Goal: Task Accomplishment & Management: Complete application form

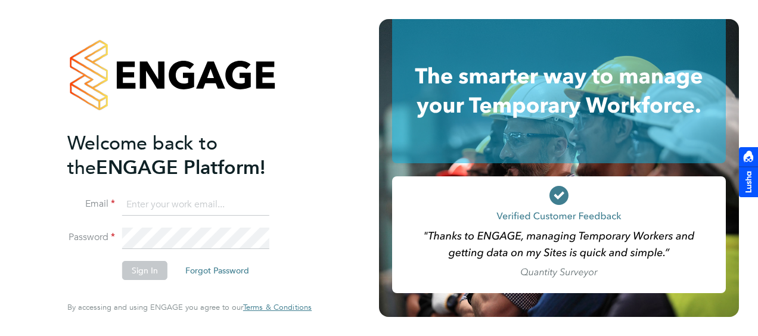
type input "[PERSON_NAME][EMAIL_ADDRESS][DOMAIN_NAME]"
click at [145, 271] on button "Sign In" at bounding box center [144, 270] width 45 height 19
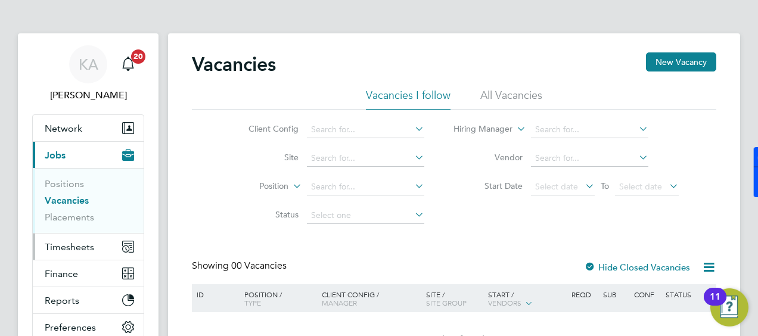
click at [66, 243] on span "Timesheets" at bounding box center [69, 246] width 49 height 11
click at [103, 249] on button "Timesheets" at bounding box center [88, 246] width 111 height 26
click at [50, 243] on span "Timesheets" at bounding box center [69, 246] width 49 height 11
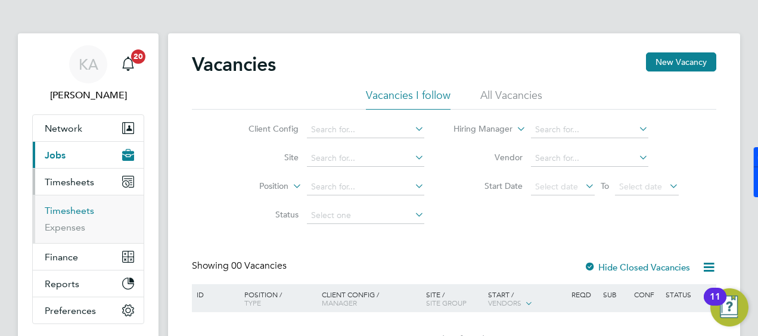
click at [50, 208] on link "Timesheets" at bounding box center [69, 210] width 49 height 11
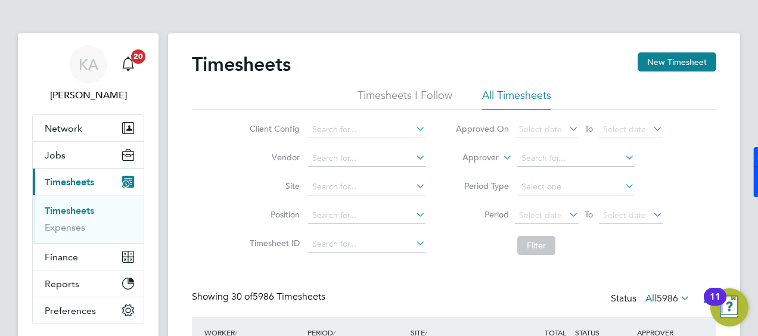
click at [566, 211] on icon at bounding box center [566, 214] width 0 height 17
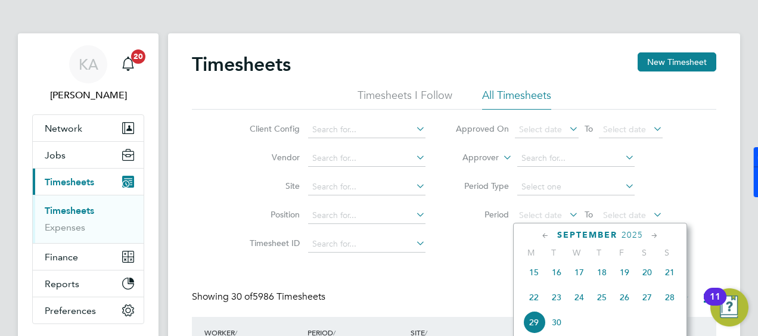
click at [532, 298] on span "22" at bounding box center [533, 297] width 23 height 23
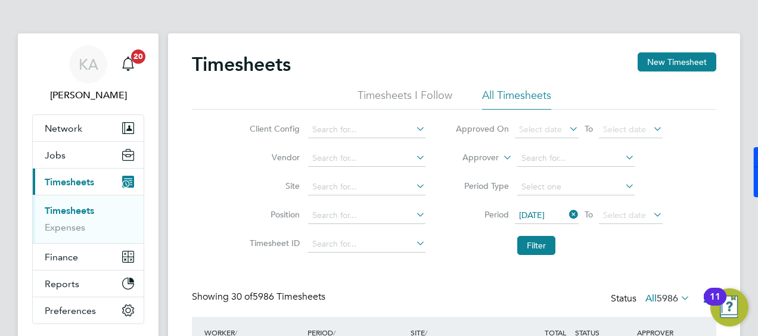
click at [650, 218] on icon at bounding box center [650, 214] width 0 height 17
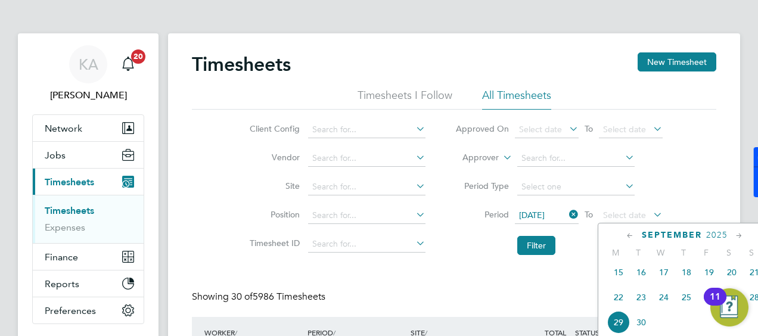
click at [754, 303] on span "28" at bounding box center [754, 297] width 23 height 23
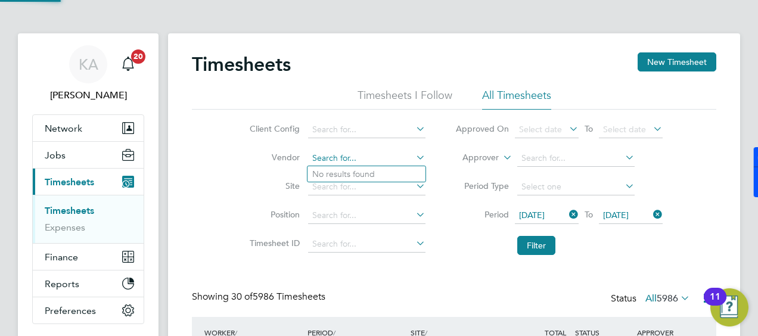
click at [360, 156] on input at bounding box center [366, 158] width 117 height 17
click at [413, 160] on icon at bounding box center [413, 157] width 0 height 17
click at [413, 130] on icon at bounding box center [413, 128] width 0 height 17
click at [389, 255] on li "Countryside Timber Frame Ltd" at bounding box center [384, 259] width 155 height 16
type input "Countryside Timber Frame Ltd"
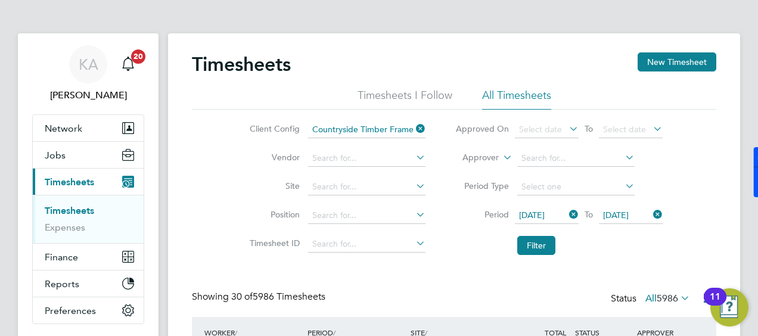
click at [413, 154] on icon at bounding box center [413, 157] width 0 height 17
click at [448, 249] on li "Filter" at bounding box center [558, 245] width 237 height 31
click at [389, 191] on input at bounding box center [366, 187] width 117 height 17
click at [443, 184] on li "Period Type" at bounding box center [558, 187] width 237 height 29
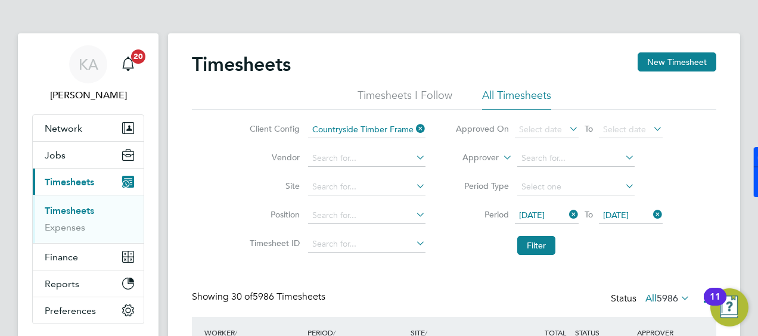
click at [413, 152] on icon at bounding box center [413, 157] width 0 height 17
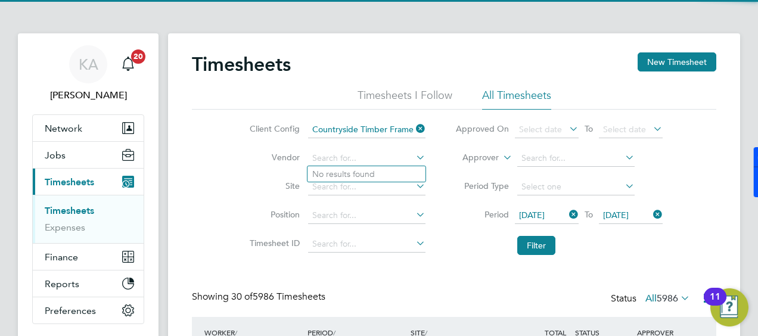
click at [443, 212] on li "Period [DATE] To [DATE]" at bounding box center [558, 215] width 237 height 29
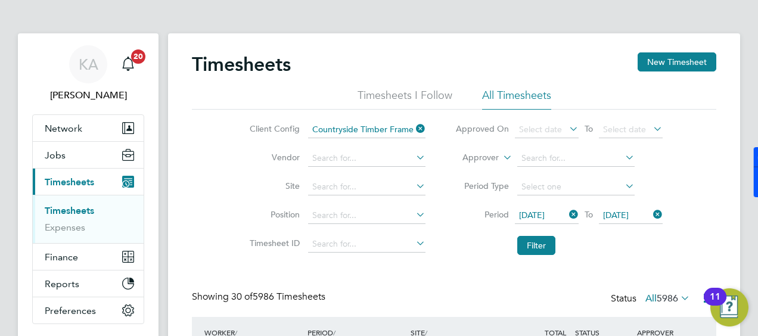
click at [413, 186] on icon at bounding box center [413, 185] width 0 height 17
click at [413, 127] on icon at bounding box center [413, 128] width 0 height 17
click at [413, 128] on icon at bounding box center [413, 128] width 0 height 17
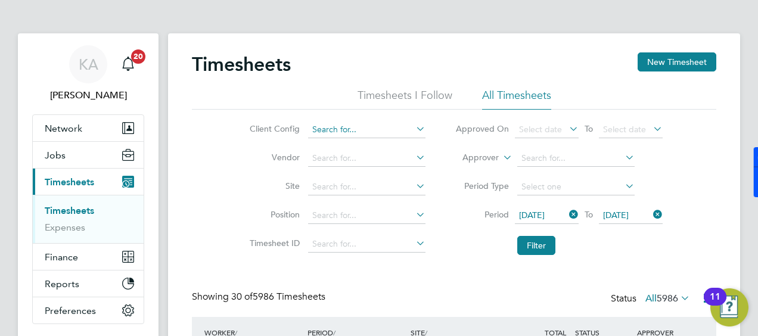
click at [373, 130] on input at bounding box center [366, 129] width 117 height 17
click at [354, 242] on li "Countryside Properties UK Ltd" at bounding box center [384, 243] width 155 height 16
type input "Countryside Properties UK Ltd"
click at [367, 179] on li "Site" at bounding box center [335, 187] width 209 height 29
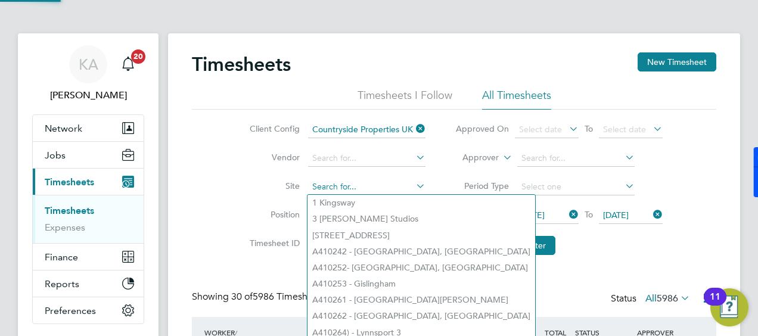
click at [404, 183] on input at bounding box center [366, 187] width 117 height 17
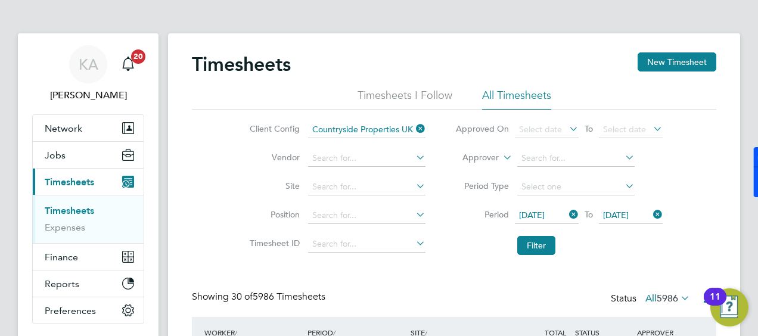
click at [413, 156] on icon at bounding box center [413, 157] width 0 height 17
click at [413, 127] on icon at bounding box center [413, 128] width 0 height 17
click at [413, 130] on icon at bounding box center [413, 128] width 0 height 17
click at [389, 256] on li "Countryside Timber Frame Ltd" at bounding box center [384, 259] width 155 height 16
type input "Countryside Timber Frame Ltd"
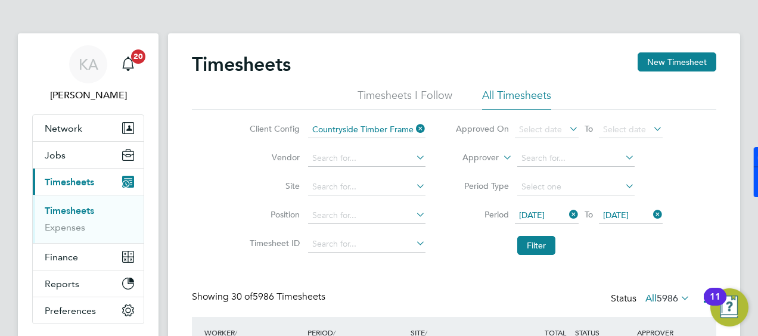
click at [413, 216] on icon at bounding box center [413, 214] width 0 height 17
drag, startPoint x: 487, startPoint y: 283, endPoint x: 476, endPoint y: 269, distance: 17.8
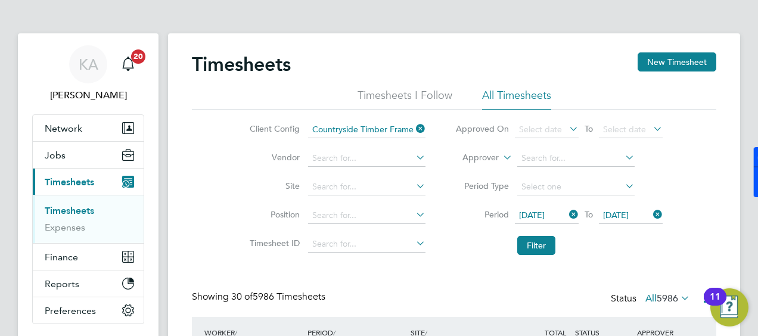
click at [413, 188] on icon at bounding box center [413, 185] width 0 height 17
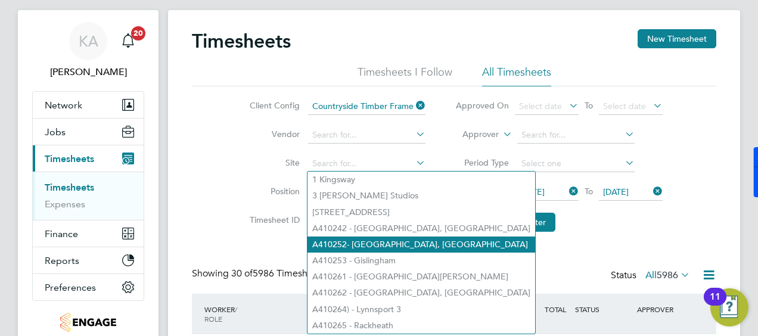
scroll to position [60, 0]
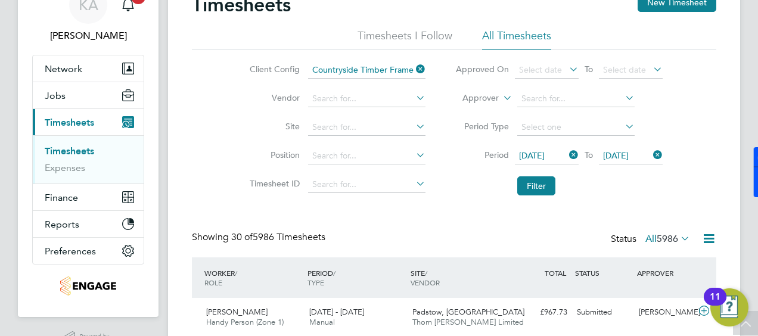
click at [434, 118] on li "Site" at bounding box center [335, 127] width 209 height 29
click at [525, 181] on button "Filter" at bounding box center [536, 185] width 38 height 19
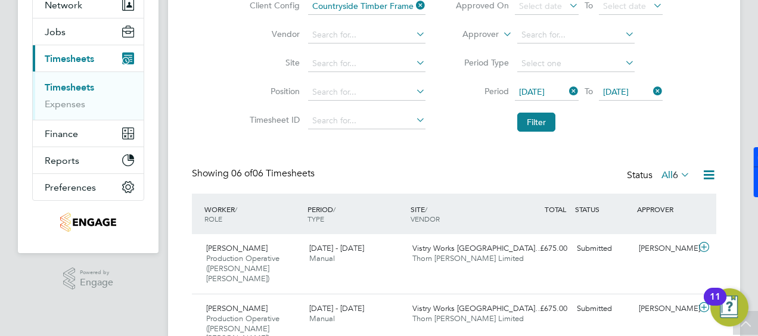
click at [662, 175] on label "All 6" at bounding box center [675, 175] width 29 height 12
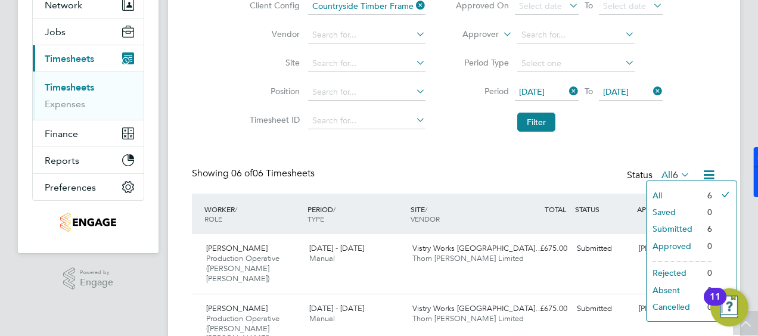
click at [578, 167] on div "Showing 06 of 06 Timesheets Status All 6" at bounding box center [454, 180] width 524 height 26
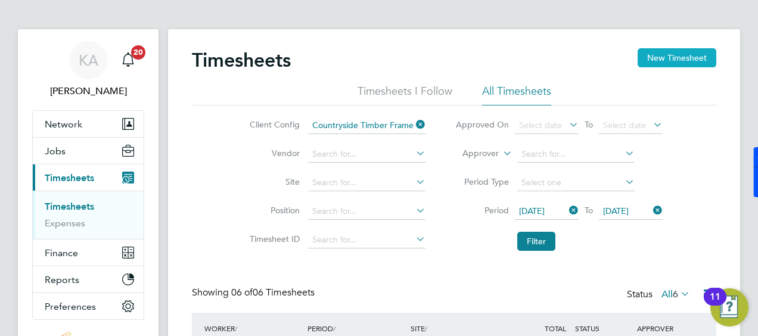
click at [660, 54] on button "New Timesheet" at bounding box center [676, 57] width 79 height 19
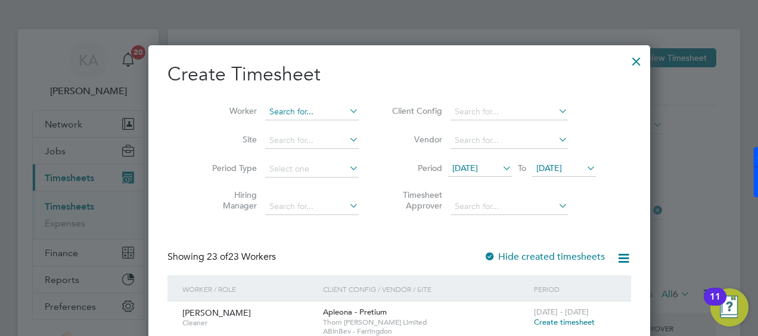
click at [300, 113] on input at bounding box center [312, 112] width 94 height 17
click at [285, 129] on b "[PERSON_NAME]" at bounding box center [303, 128] width 69 height 10
type input "[PERSON_NAME]"
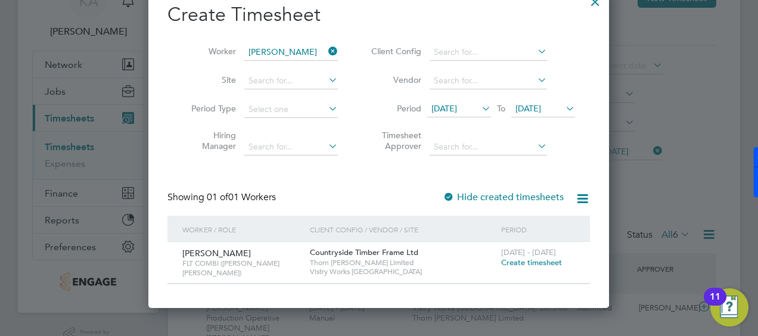
click at [519, 261] on span "Create timesheet" at bounding box center [531, 262] width 61 height 10
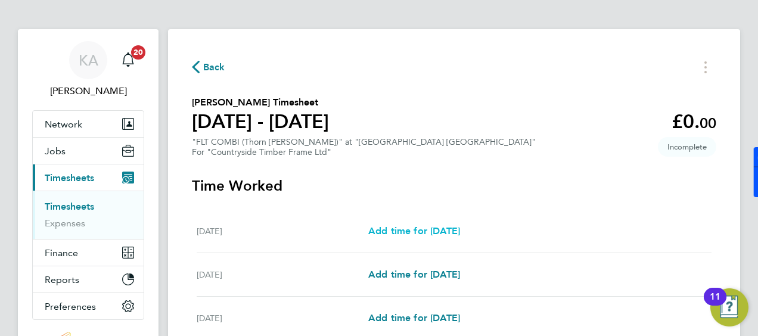
click at [393, 230] on span "Add time for [DATE]" at bounding box center [414, 230] width 92 height 11
select select "15"
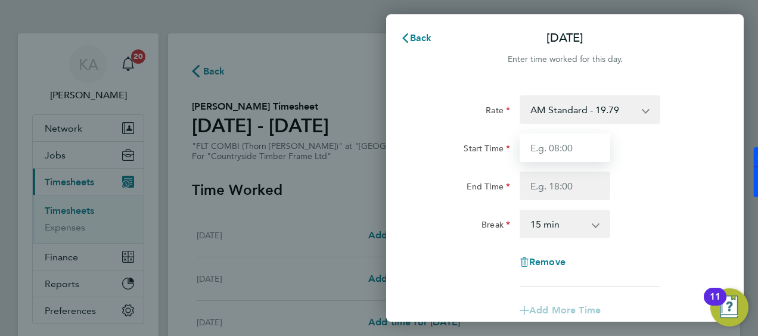
click at [559, 144] on input "Start Time" at bounding box center [564, 147] width 91 height 29
click at [557, 99] on select "AM Standard - 19.79 PM OT 2 - 43.14 PM Standard - 21.57 PM OT 1 - 32.35 OT2 AM …" at bounding box center [583, 109] width 124 height 26
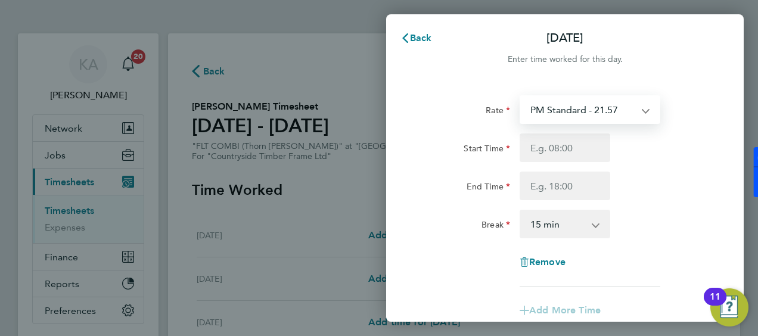
select select "15"
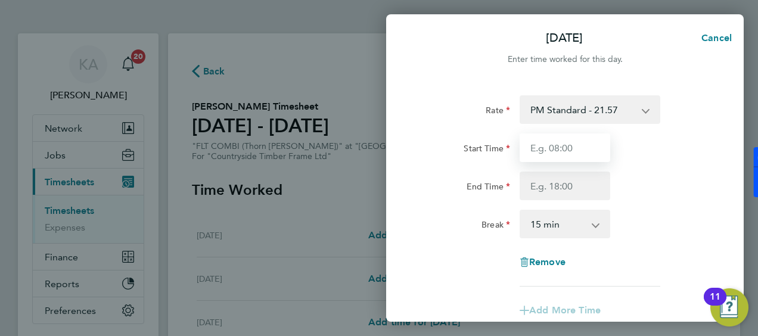
click at [544, 151] on input "Start Time" at bounding box center [564, 147] width 91 height 29
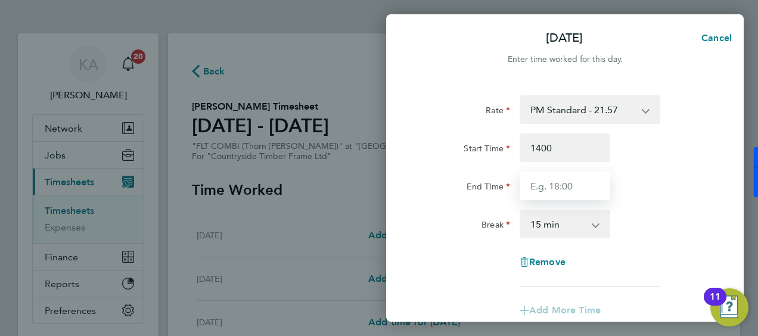
type input "14:00"
click at [553, 182] on input "End Time" at bounding box center [564, 186] width 91 height 29
click at [717, 238] on div "Rate PM Standard - 21.57 PM OT 2 - 43.14 PM OT 1 - 32.35 AM Standard - 19.79 OT…" at bounding box center [564, 255] width 357 height 348
click at [553, 183] on input "End Time" at bounding box center [564, 186] width 91 height 29
type input "22:30"
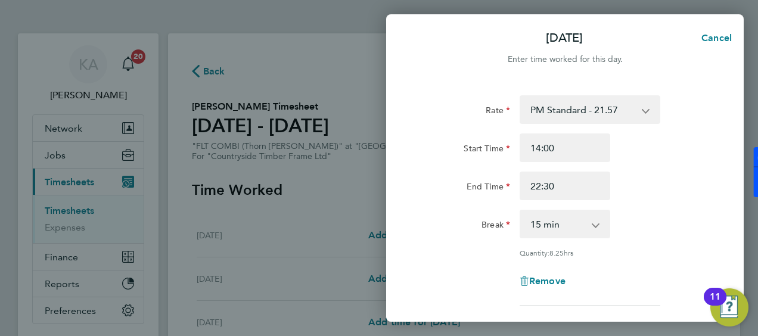
drag, startPoint x: 668, startPoint y: 212, endPoint x: 626, endPoint y: 217, distance: 42.6
click at [663, 210] on div "Break 0 min 15 min 30 min 45 min 60 min 75 min 90 min" at bounding box center [565, 224] width 300 height 29
click at [588, 222] on select "0 min 15 min 30 min 45 min 60 min 75 min 90 min" at bounding box center [558, 224] width 74 height 26
select select "30"
click at [521, 211] on select "0 min 15 min 30 min 45 min 60 min 75 min 90 min" at bounding box center [558, 224] width 74 height 26
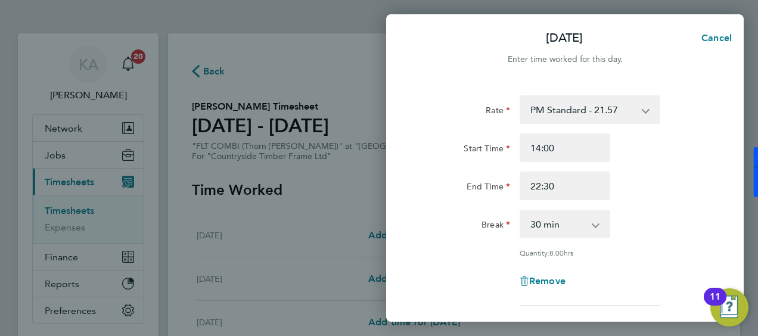
click at [665, 213] on div "Break 0 min 15 min 30 min 45 min 60 min 75 min 90 min" at bounding box center [565, 224] width 300 height 29
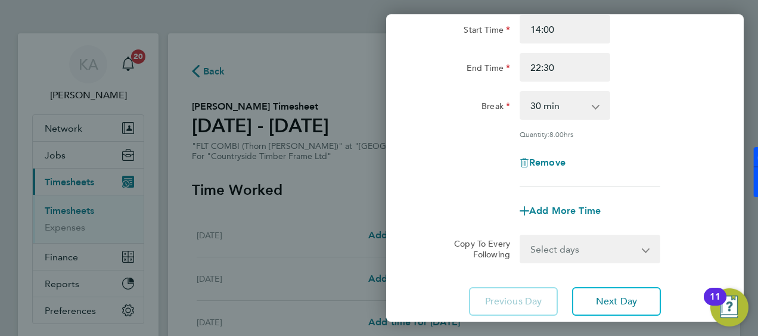
scroll to position [119, 0]
click at [568, 250] on select "Select days Day Weekday (Mon-Fri) Weekend (Sat-Sun) [DATE] [DATE] [DATE] [DATE]…" at bounding box center [583, 248] width 125 height 26
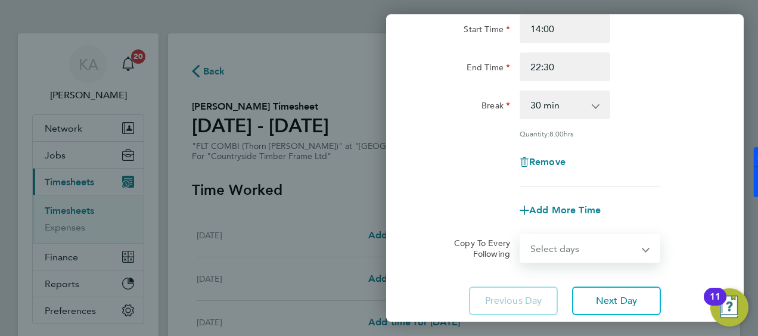
select select "WEEKDAY"
click at [521, 235] on select "Select days Day Weekday (Mon-Fri) Weekend (Sat-Sun) [DATE] [DATE] [DATE] [DATE]…" at bounding box center [583, 248] width 125 height 26
select select "[DATE]"
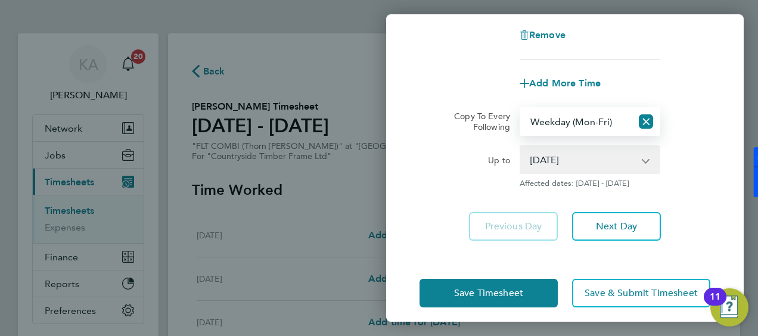
scroll to position [254, 0]
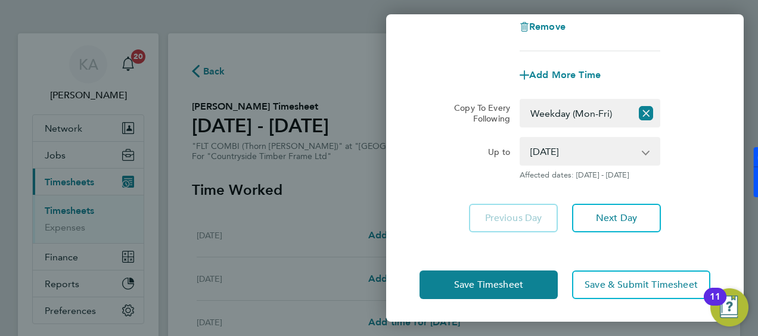
click at [685, 141] on div "Up to [DATE] [DATE] [DATE] [DATE] [DATE] [DATE] Affected dates: [DATE] - [DATE]" at bounding box center [565, 158] width 300 height 43
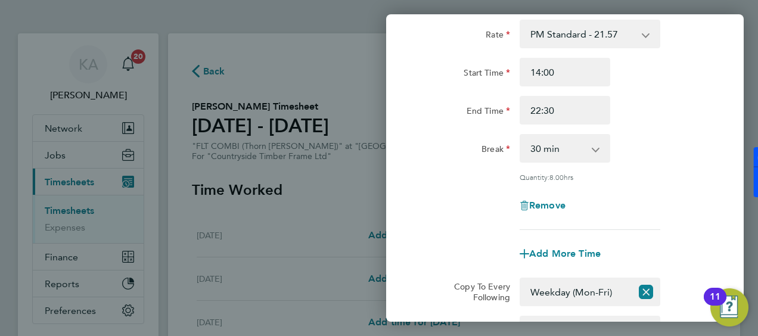
scroll to position [135, 0]
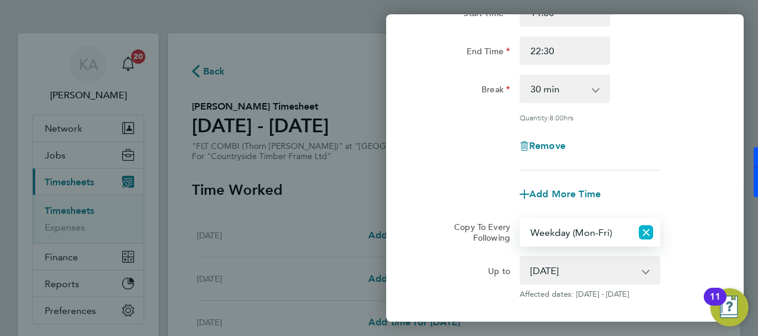
click at [643, 225] on icon "Reset selection" at bounding box center [645, 232] width 14 height 14
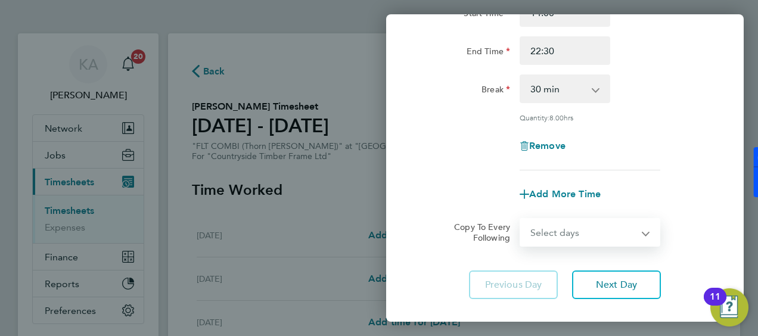
click at [565, 232] on select "Select days Day Weekday (Mon-Fri) Weekend (Sat-Sun) [DATE] [DATE] [DATE] [DATE]…" at bounding box center [583, 232] width 125 height 26
select select "WED"
click at [521, 219] on select "Select days Day Weekday (Mon-Fri) Weekend (Sat-Sun) [DATE] [DATE] [DATE] [DATE]…" at bounding box center [583, 232] width 125 height 26
select select "[DATE]"
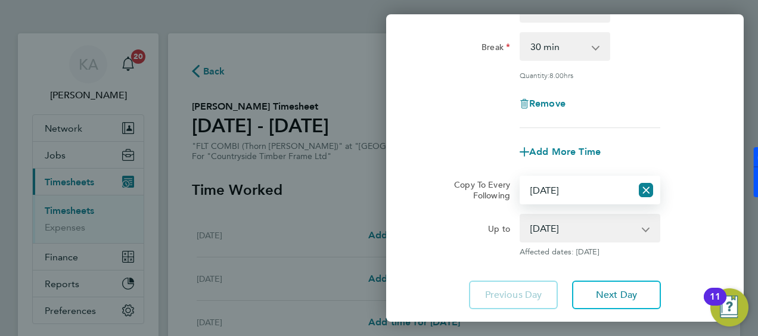
scroll to position [195, 0]
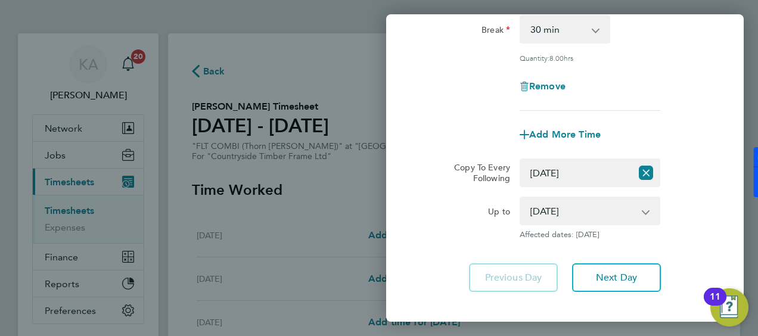
click at [644, 212] on app-icon-cross-button at bounding box center [651, 211] width 14 height 26
click at [644, 211] on app-icon-cross-button at bounding box center [651, 211] width 14 height 26
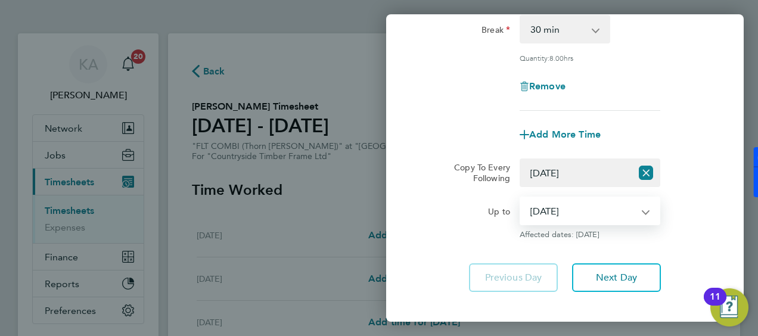
click at [548, 206] on select "[DATE] [DATE] [DATE] [DATE] [DATE]" at bounding box center [583, 211] width 124 height 26
drag, startPoint x: 490, startPoint y: 207, endPoint x: 499, endPoint y: 201, distance: 11.2
click at [493, 204] on div "Up to" at bounding box center [464, 209] width 91 height 24
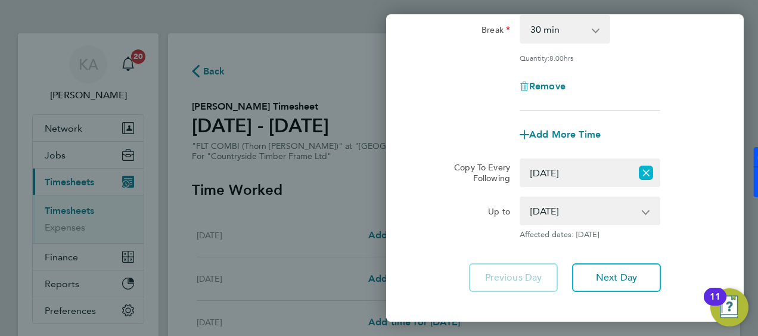
click at [642, 170] on icon "Reset selection" at bounding box center [645, 173] width 14 height 14
select select "0: null"
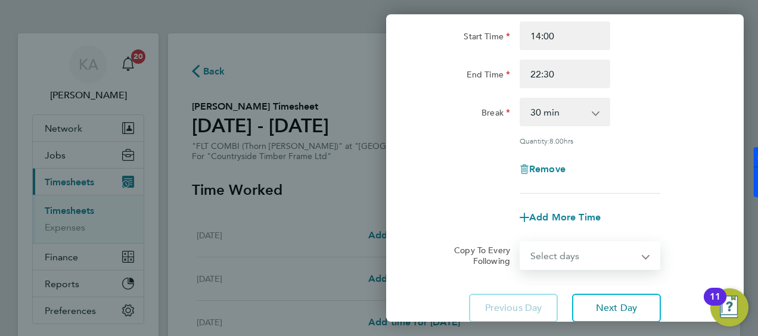
scroll to position [179, 0]
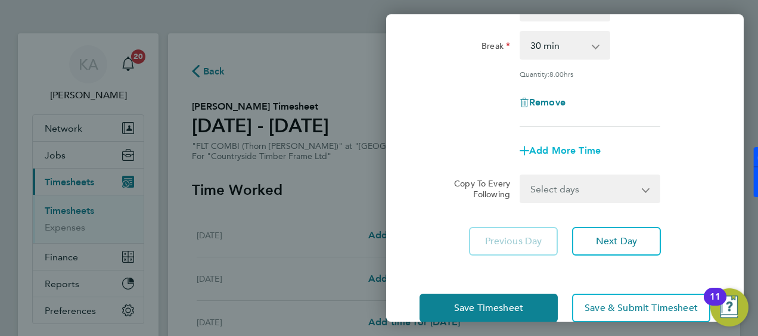
click at [545, 146] on span "Add More Time" at bounding box center [564, 150] width 71 height 11
select select "null"
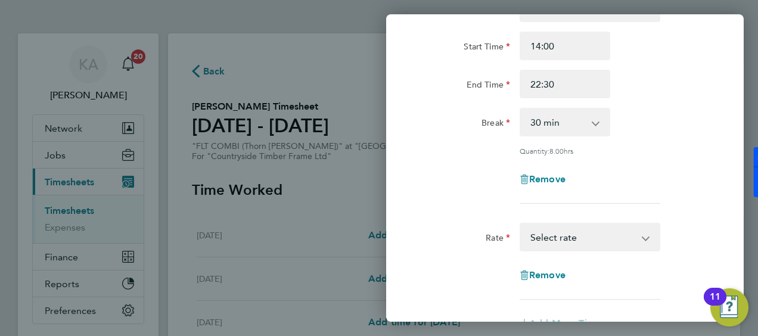
scroll to position [119, 0]
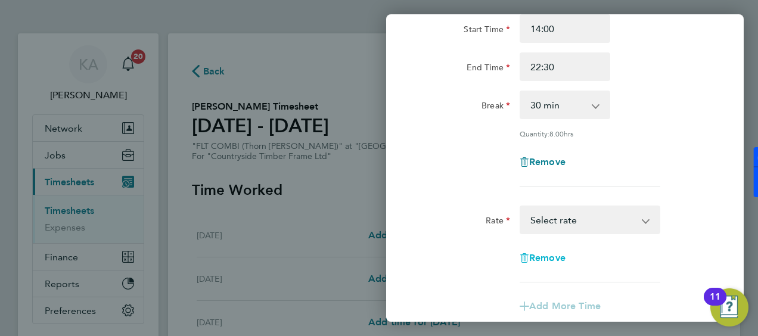
click at [549, 253] on span "Remove" at bounding box center [547, 257] width 36 height 11
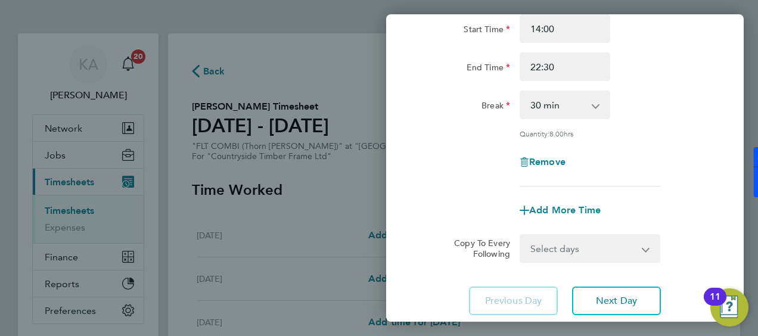
drag, startPoint x: 653, startPoint y: 170, endPoint x: 655, endPoint y: 163, distance: 6.7
click at [654, 167] on div "Remove" at bounding box center [565, 162] width 300 height 29
drag, startPoint x: 605, startPoint y: 301, endPoint x: 615, endPoint y: 285, distance: 18.7
click at [606, 301] on span "Next Day" at bounding box center [616, 301] width 41 height 12
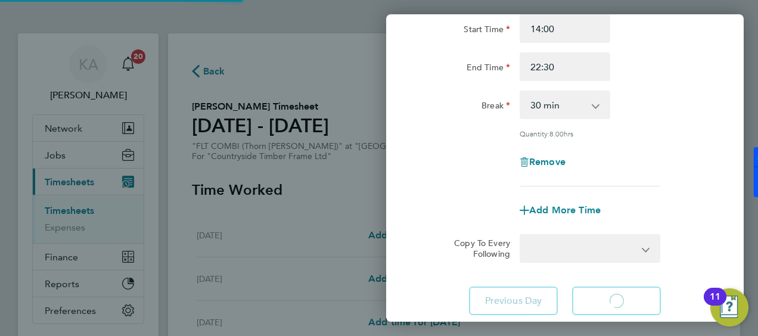
select select "15"
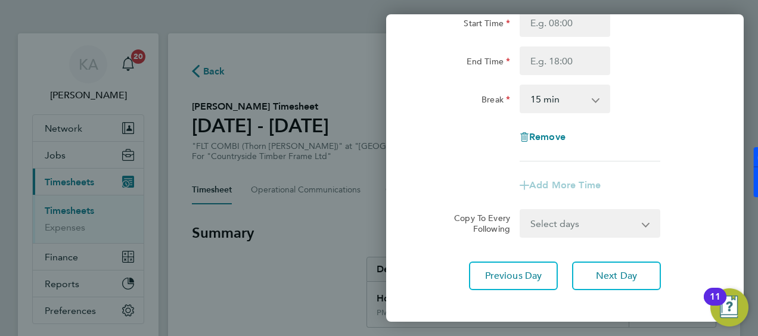
scroll to position [179, 0]
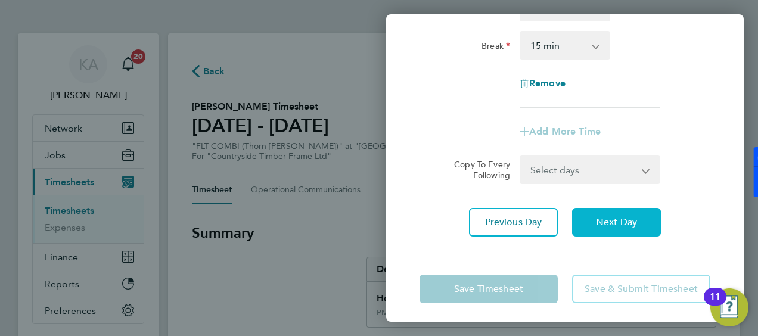
click at [605, 218] on span "Next Day" at bounding box center [616, 222] width 41 height 12
select select "15"
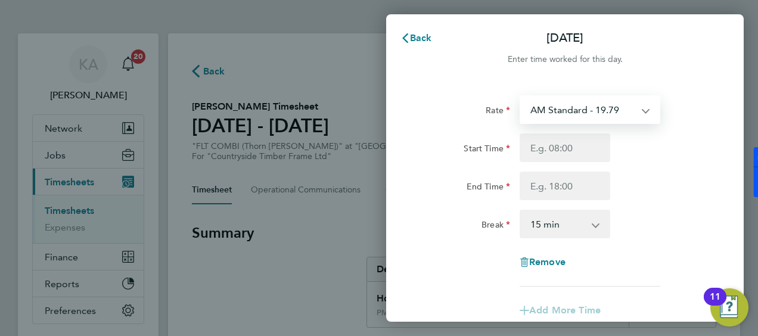
click at [590, 112] on select "AM Standard - 19.79 PM OT 2 - 43.14 PM Standard - 21.57 PM OT 1 - 32.35 OT2 AM …" at bounding box center [583, 109] width 124 height 26
select select "15"
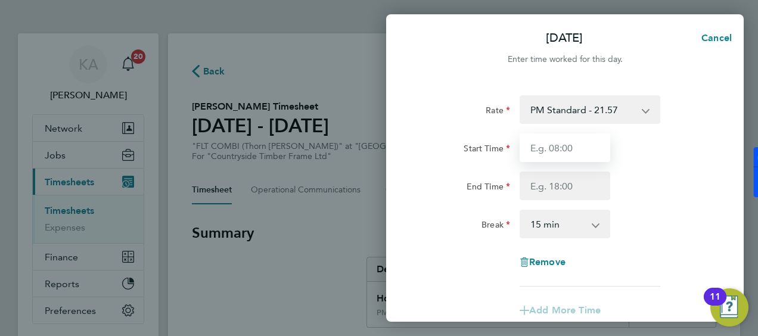
click at [555, 148] on input "Start Time" at bounding box center [564, 147] width 91 height 29
type input "14:00"
drag, startPoint x: 490, startPoint y: 179, endPoint x: 507, endPoint y: 182, distance: 17.1
click at [494, 179] on div "End Time" at bounding box center [464, 184] width 91 height 24
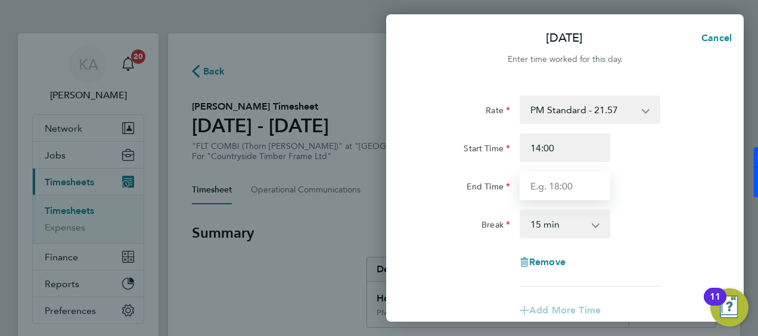
click at [553, 183] on input "End Time" at bounding box center [564, 186] width 91 height 29
type input "22:30"
click at [544, 225] on select "0 min 15 min 30 min 45 min 60 min 75 min 90 min" at bounding box center [558, 224] width 74 height 26
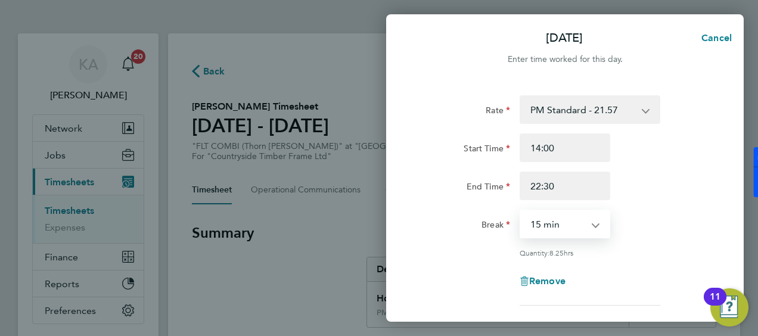
select select "30"
click at [521, 211] on select "0 min 15 min 30 min 45 min 60 min 75 min 90 min" at bounding box center [558, 224] width 74 height 26
click at [666, 202] on div "Rate PM Standard - 21.57 PM OT 2 - 43.14 PM OT 1 - 32.35 AM Standard - 19.79 OT…" at bounding box center [564, 200] width 291 height 210
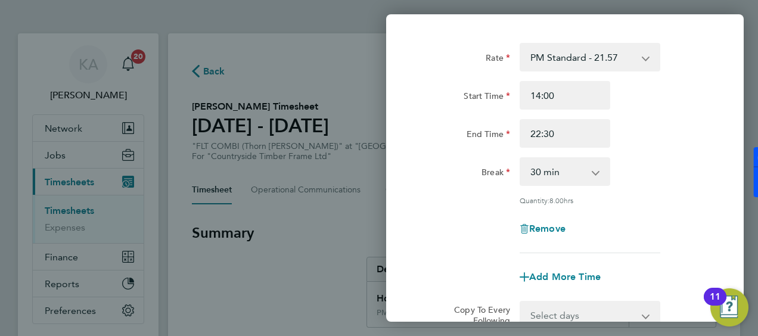
scroll to position [119, 0]
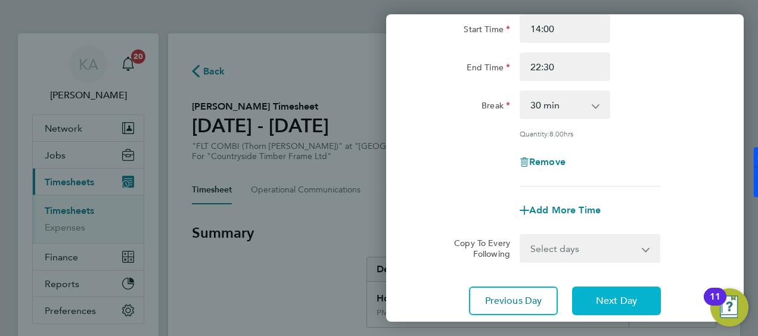
click at [590, 300] on button "Next Day" at bounding box center [616, 300] width 89 height 29
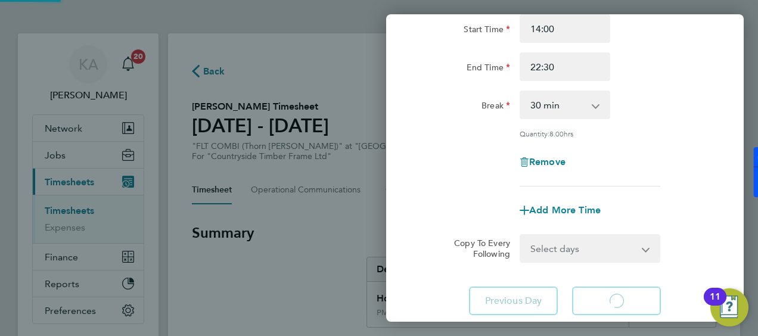
select select "15"
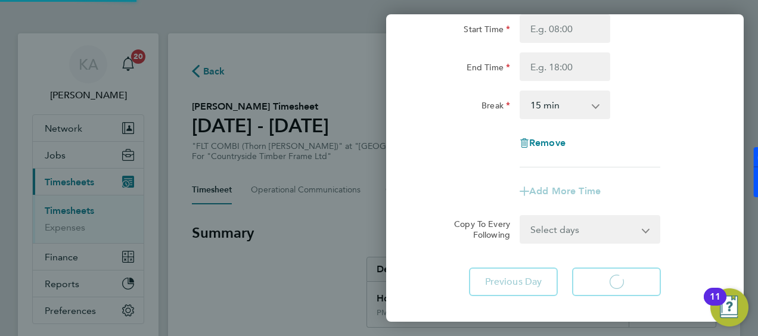
select select "15"
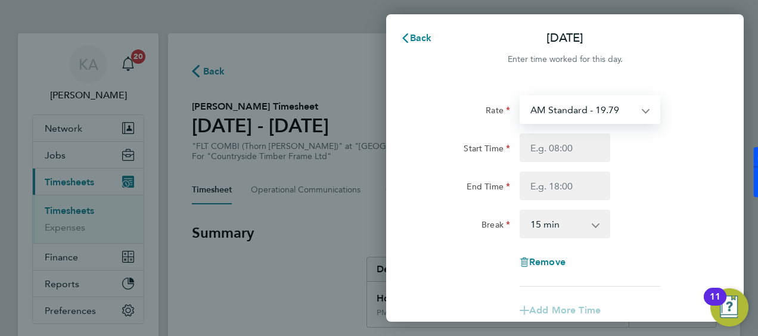
click at [578, 113] on select "AM Standard - 19.79 PM OT 2 - 43.14 PM Standard - 21.57 PM OT 1 - 32.35 OT2 AM …" at bounding box center [583, 109] width 124 height 26
select select "15"
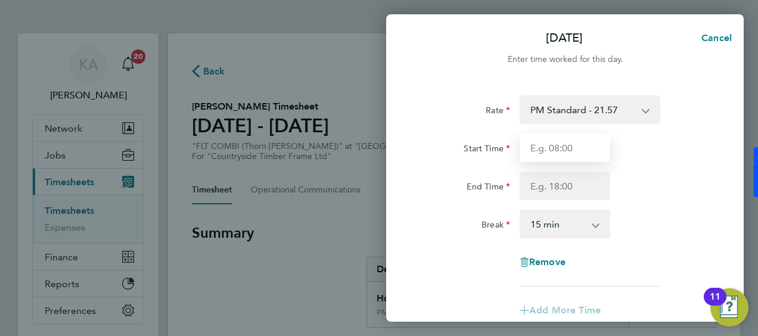
click at [554, 145] on input "Start Time" at bounding box center [564, 147] width 91 height 29
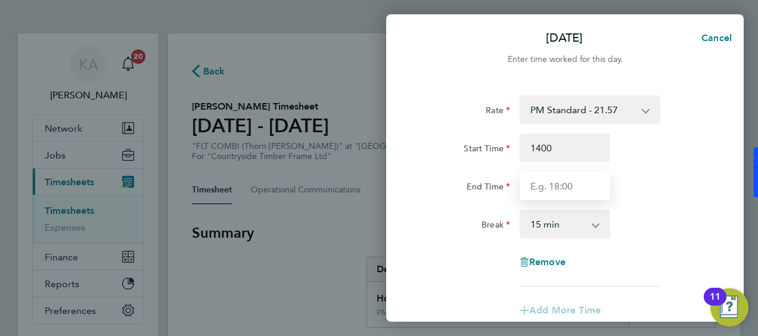
type input "14:00"
click at [538, 192] on input "End Time" at bounding box center [564, 186] width 91 height 29
type input "22:30"
drag, startPoint x: 644, startPoint y: 168, endPoint x: 606, endPoint y: 195, distance: 46.9
click at [640, 170] on div "Start Time 14:00 End Time 22:30" at bounding box center [565, 166] width 300 height 67
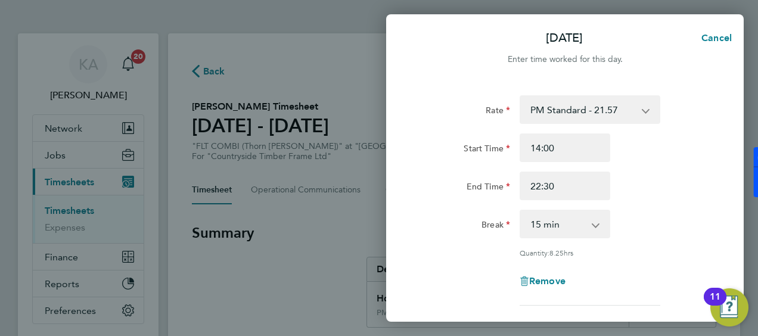
click at [585, 219] on select "0 min 15 min 30 min 45 min 60 min 75 min 90 min" at bounding box center [558, 224] width 74 height 26
select select "30"
click at [521, 211] on select "0 min 15 min 30 min 45 min 60 min 75 min 90 min" at bounding box center [558, 224] width 74 height 26
click at [646, 186] on div "End Time 22:30" at bounding box center [565, 186] width 300 height 29
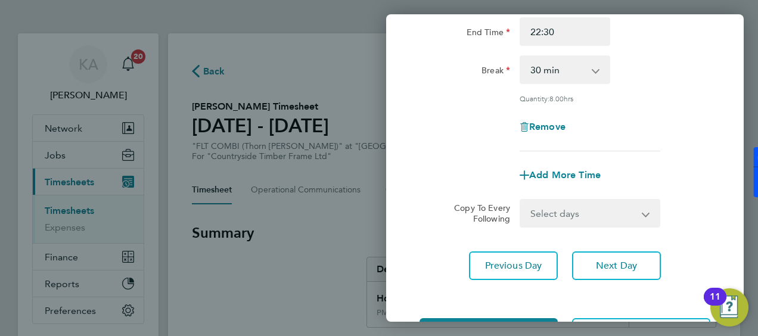
scroll to position [179, 0]
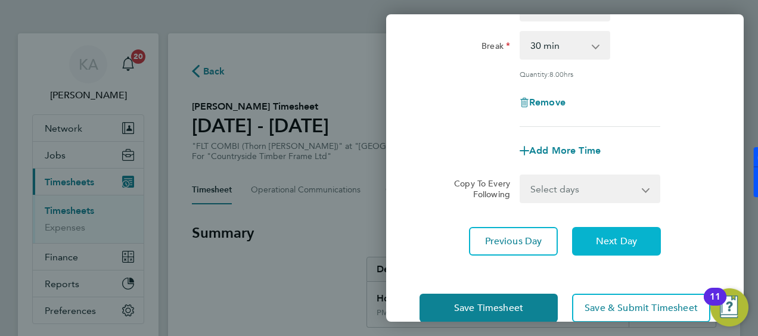
click at [617, 235] on span "Next Day" at bounding box center [616, 241] width 41 height 12
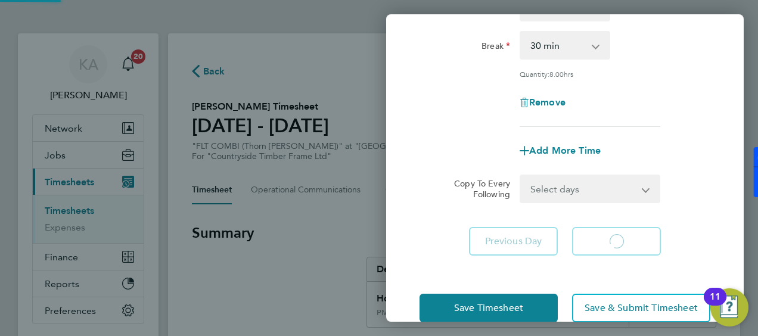
select select "15"
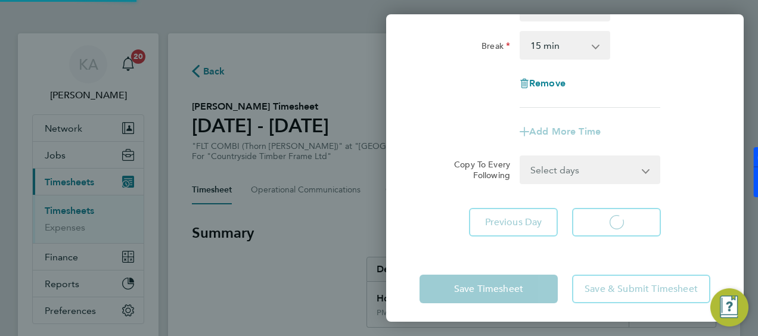
select select "15"
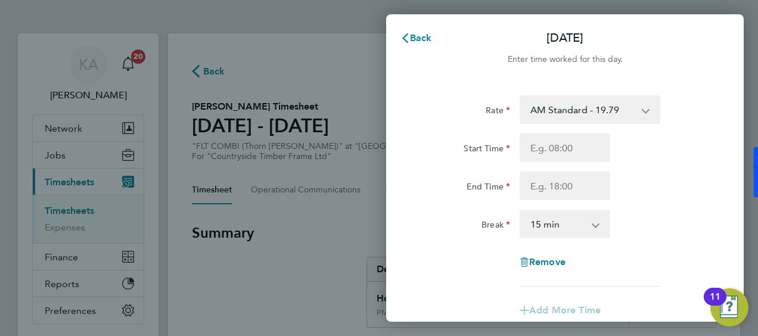
click at [556, 107] on select "AM Standard - 19.79 PM OT 2 - 43.14 PM Standard - 21.57 PM OT 1 - 32.35 OT2 AM …" at bounding box center [583, 109] width 124 height 26
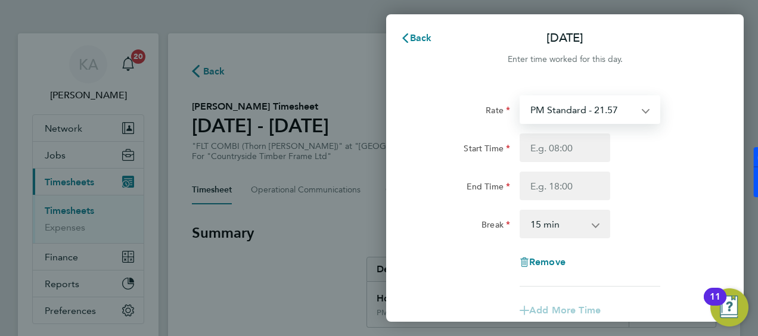
select select "15"
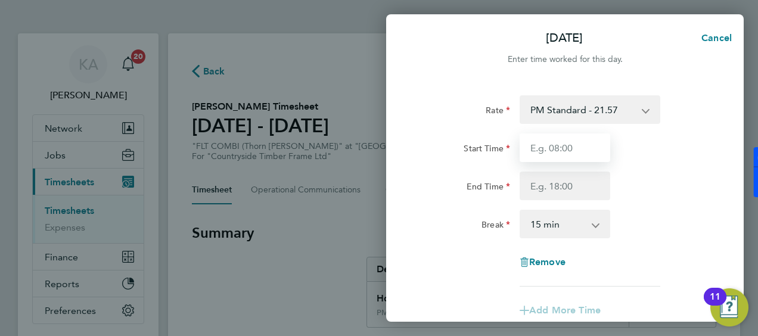
click at [550, 158] on input "Start Time" at bounding box center [564, 147] width 91 height 29
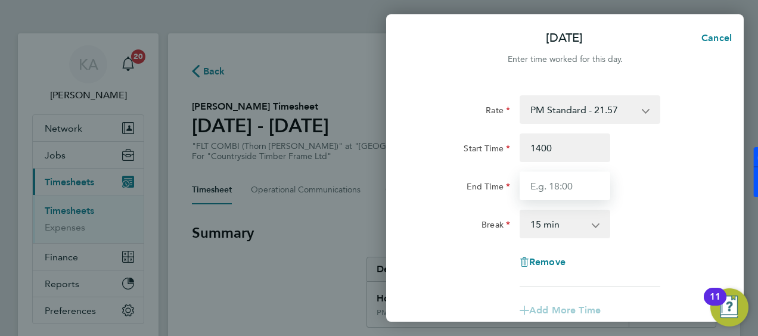
type input "14:00"
click at [549, 188] on input "End Time" at bounding box center [564, 186] width 91 height 29
type input "1"
type input "20:00"
click at [572, 225] on select "0 min 15 min 30 min 45 min 60 min 75 min 90 min" at bounding box center [558, 224] width 74 height 26
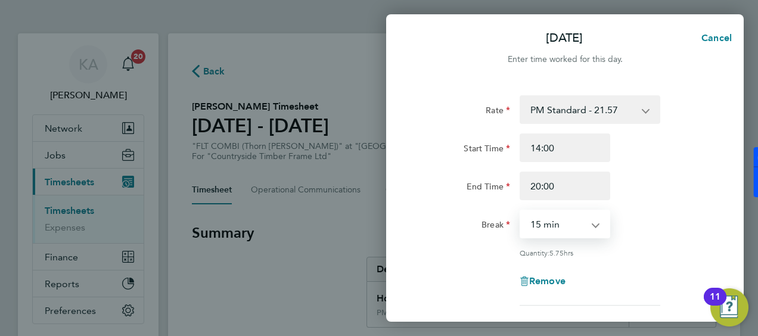
select select "30"
click at [521, 211] on select "0 min 15 min 30 min 45 min 60 min 75 min 90 min" at bounding box center [558, 224] width 74 height 26
click at [650, 172] on div "End Time 20:00" at bounding box center [565, 186] width 300 height 29
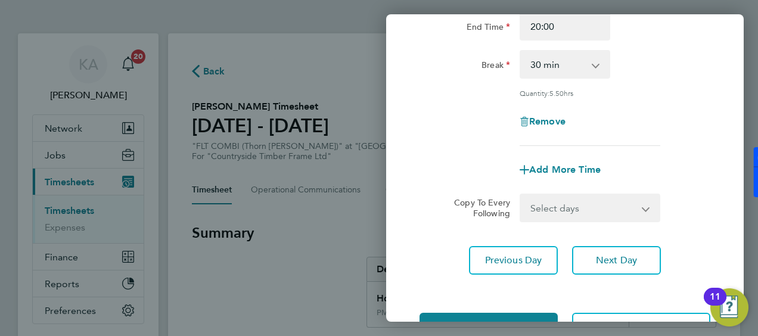
scroll to position [179, 0]
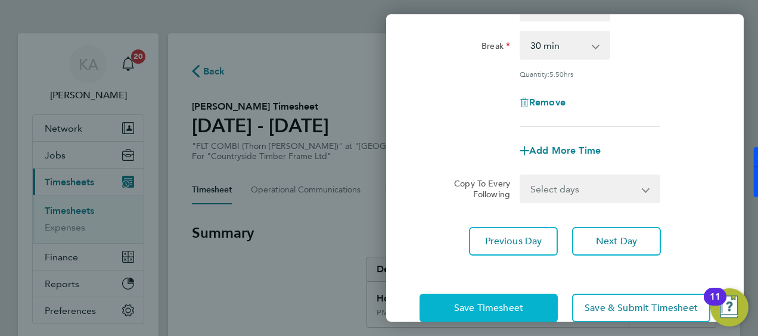
click at [527, 303] on button "Save Timesheet" at bounding box center [488, 308] width 138 height 29
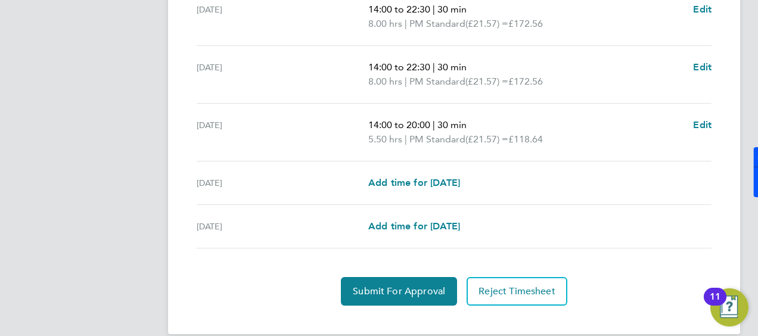
scroll to position [518, 0]
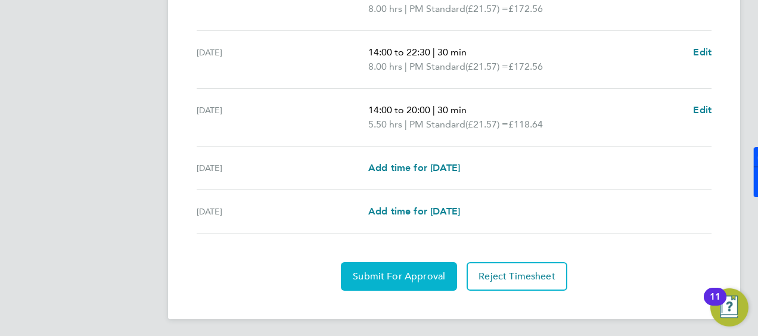
click at [417, 272] on span "Submit For Approval" at bounding box center [399, 276] width 92 height 12
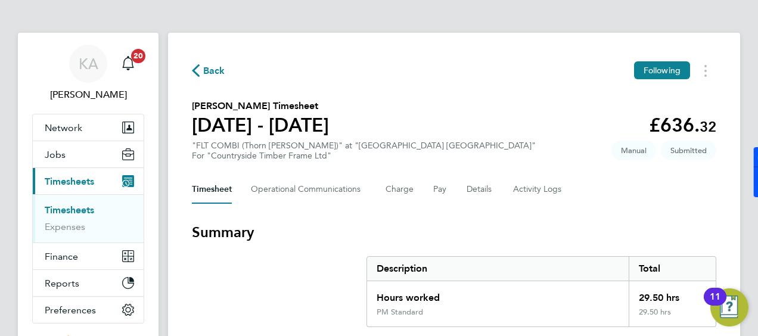
scroll to position [0, 0]
click at [214, 67] on span "Back" at bounding box center [214, 71] width 22 height 14
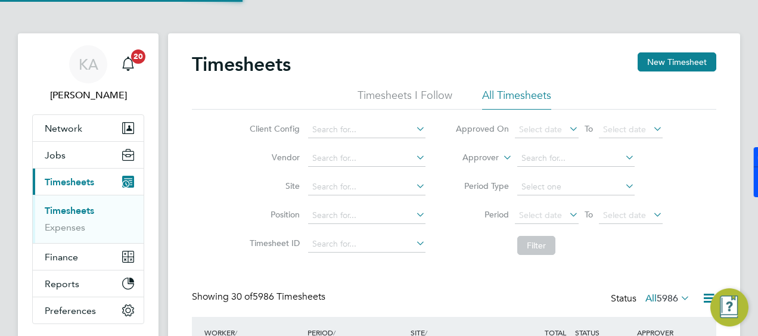
scroll to position [30, 103]
drag, startPoint x: 674, startPoint y: 66, endPoint x: 663, endPoint y: 65, distance: 11.3
click at [673, 66] on button "New Timesheet" at bounding box center [676, 61] width 79 height 19
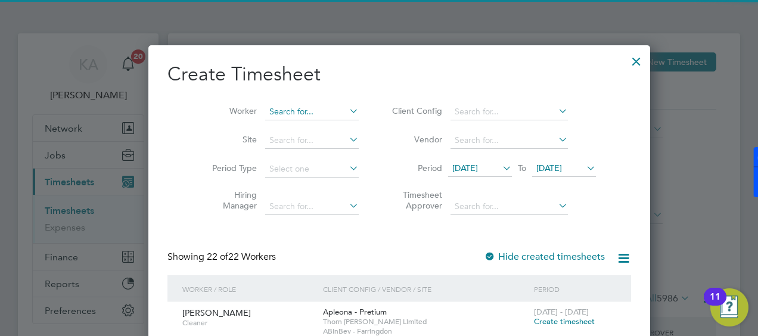
click at [308, 107] on input at bounding box center [312, 112] width 94 height 17
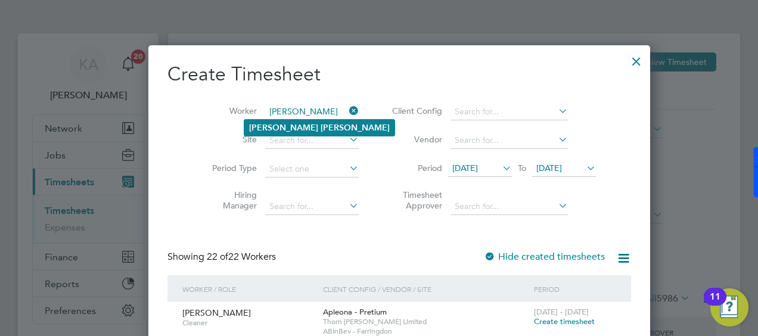
click at [320, 130] on b "[PERSON_NAME]" at bounding box center [354, 128] width 69 height 10
type input "[PERSON_NAME]"
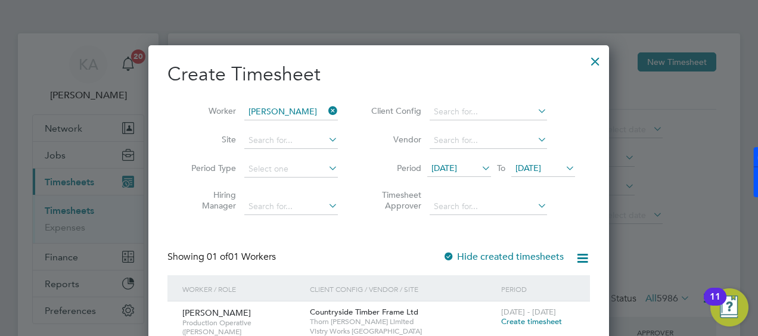
click at [379, 232] on div "Create Timesheet Worker [PERSON_NAME] Site Period Type Hiring Manager Client Co…" at bounding box center [378, 207] width 422 height 291
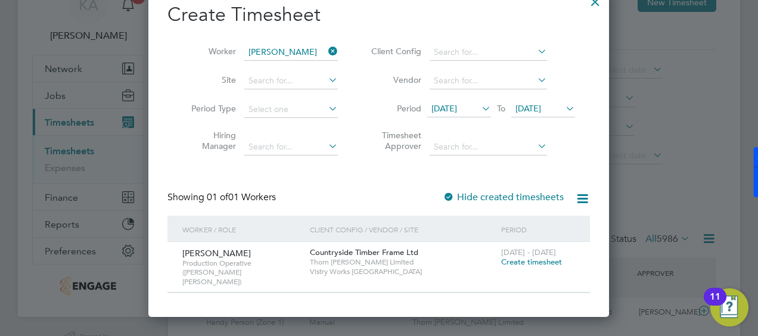
click at [543, 259] on span "Create timesheet" at bounding box center [531, 262] width 61 height 10
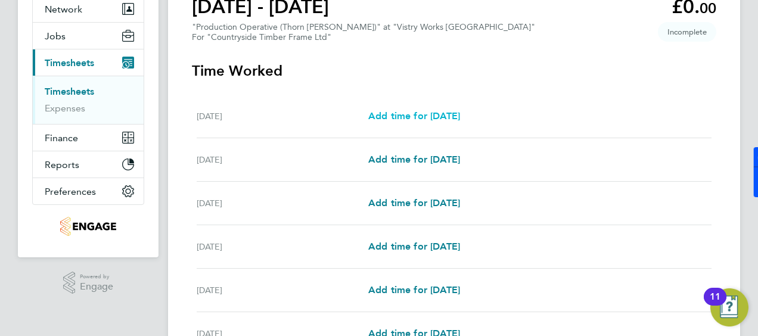
click at [406, 116] on span "Add time for [DATE]" at bounding box center [414, 115] width 92 height 11
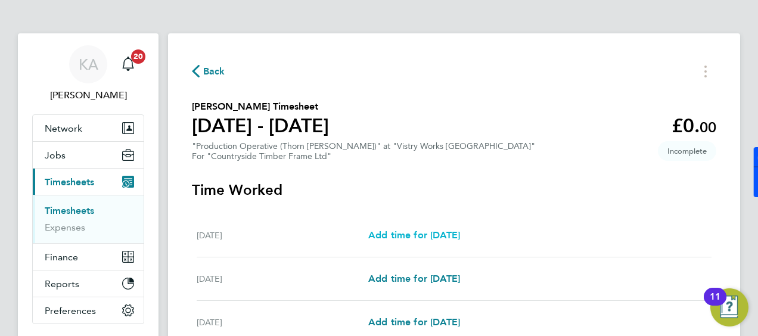
select select "15"
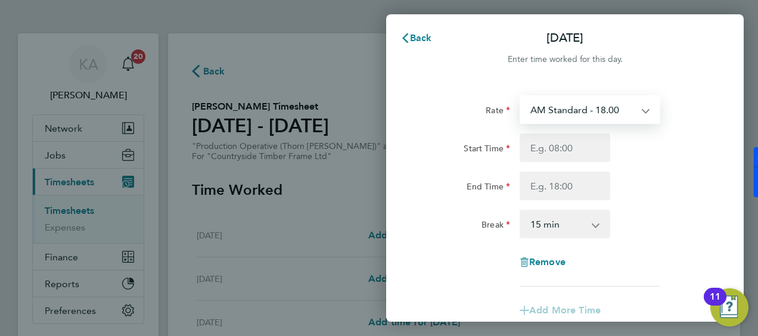
click at [599, 104] on select "AM Standard - 18.00 PM Standard - 19.62 OT 1 - 27.00 PM OT 2 - 39.24 OT2 - 36.0…" at bounding box center [583, 109] width 124 height 26
click at [444, 123] on div "Rate" at bounding box center [465, 109] width 100 height 29
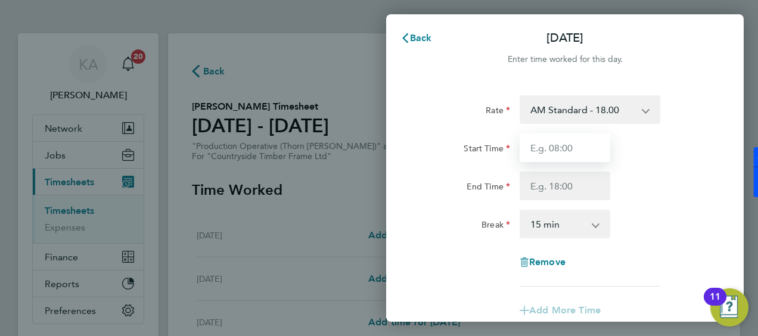
drag, startPoint x: 582, startPoint y: 144, endPoint x: 579, endPoint y: 136, distance: 8.5
click at [581, 143] on input "Start Time" at bounding box center [564, 147] width 91 height 29
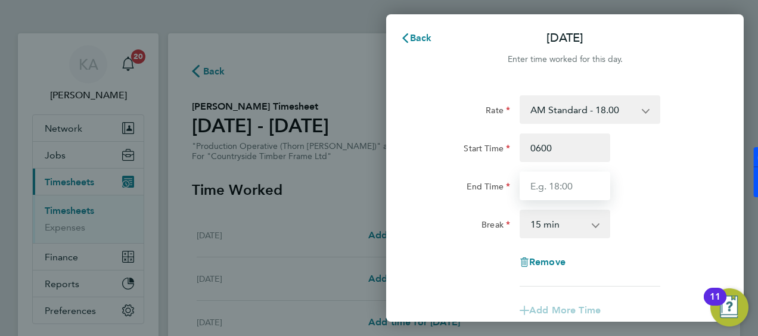
type input "06:00"
type input "14:00"
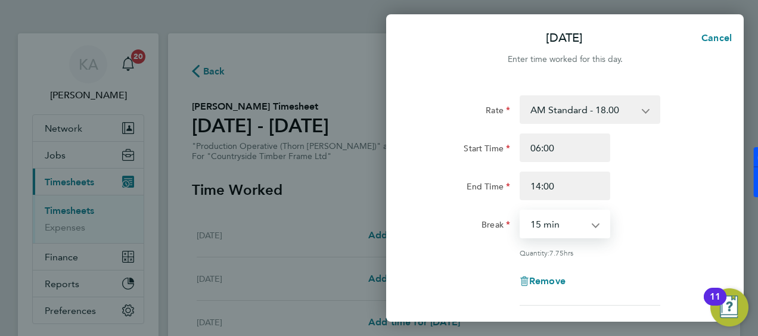
click at [587, 220] on select "0 min 15 min 30 min 45 min 60 min 75 min 90 min" at bounding box center [558, 224] width 74 height 26
select select "30"
click at [521, 211] on select "0 min 15 min 30 min 45 min 60 min 75 min 90 min" at bounding box center [558, 224] width 74 height 26
click at [672, 206] on div "Rate AM Standard - 18.00 PM Standard - 19.62 OT 1 - 27.00 PM OT 2 - 39.24 OT2 -…" at bounding box center [564, 200] width 291 height 210
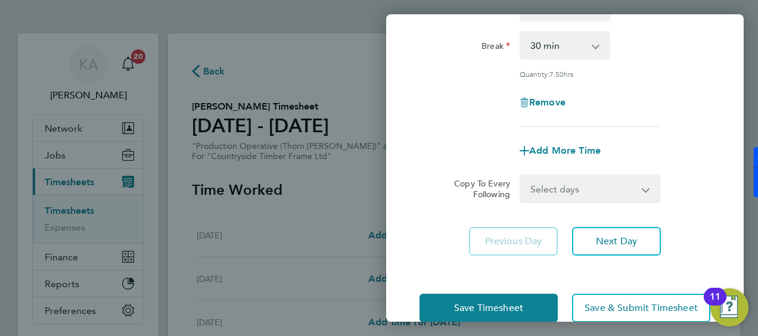
click at [578, 192] on select "Select days Day Weekday (Mon-Fri) Weekend (Sat-Sun) [DATE] [DATE] [DATE] [DATE]…" at bounding box center [583, 189] width 125 height 26
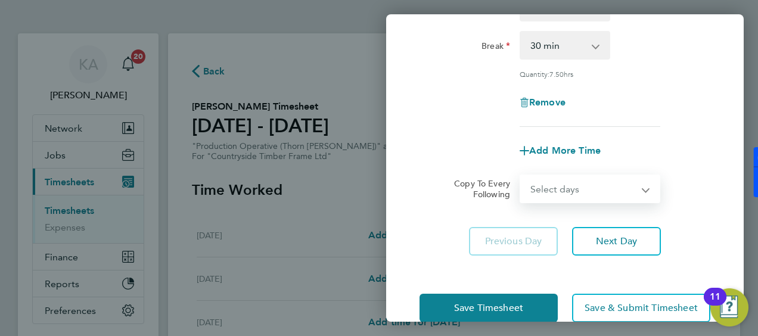
select select "WEEKDAY"
click at [521, 176] on select "Select days Day Weekday (Mon-Fri) Weekend (Sat-Sun) [DATE] [DATE] [DATE] [DATE]…" at bounding box center [583, 189] width 125 height 26
select select "[DATE]"
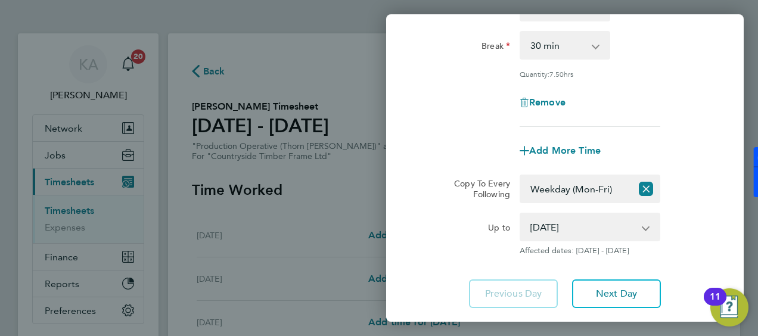
click at [699, 214] on div "Up to [DATE] [DATE] [DATE] [DATE] [DATE] [DATE] Affected dates: [DATE] - [DATE]" at bounding box center [565, 234] width 300 height 43
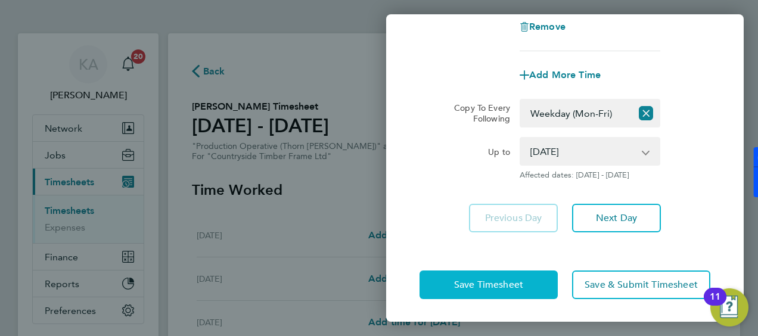
drag, startPoint x: 499, startPoint y: 290, endPoint x: 493, endPoint y: 289, distance: 6.0
click at [498, 290] on button "Save Timesheet" at bounding box center [488, 284] width 138 height 29
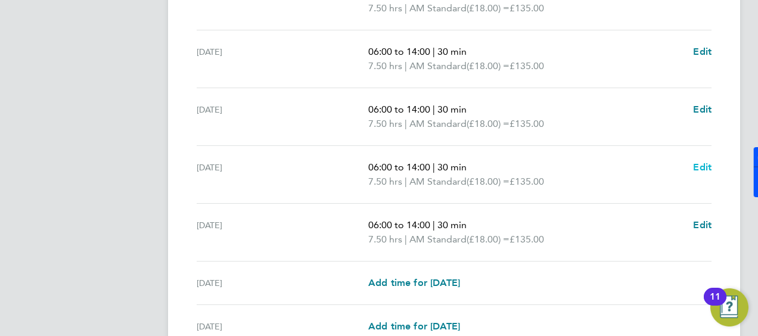
click at [704, 162] on span "Edit" at bounding box center [702, 166] width 18 height 11
select select "30"
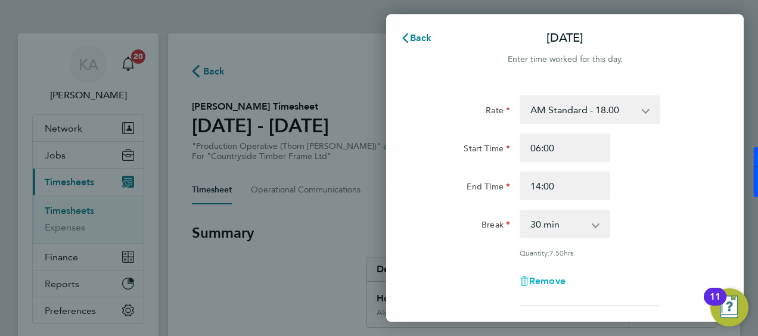
click at [555, 281] on span "Remove" at bounding box center [547, 280] width 36 height 11
select select "null"
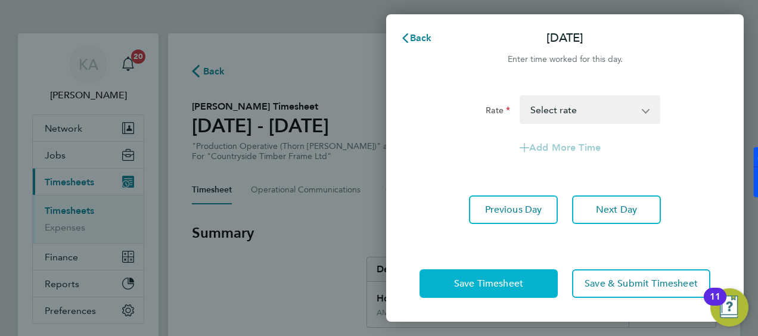
click at [516, 285] on span "Save Timesheet" at bounding box center [488, 284] width 69 height 12
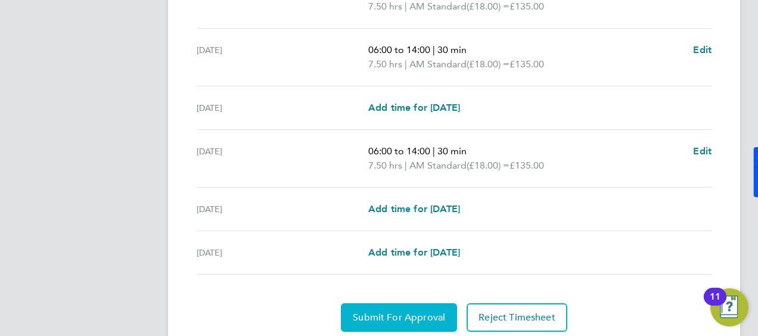
click at [376, 307] on button "Submit For Approval" at bounding box center [399, 317] width 116 height 29
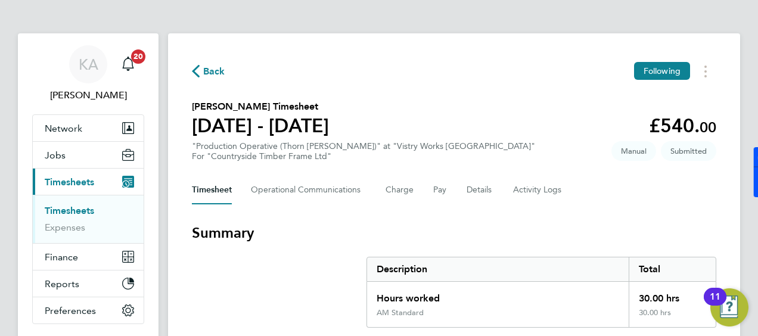
click at [207, 74] on span "Back" at bounding box center [214, 71] width 22 height 14
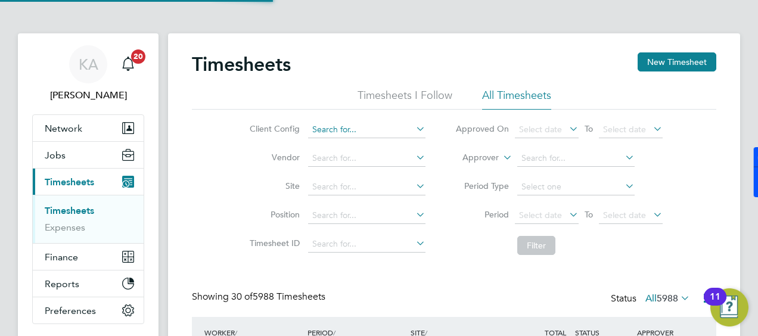
scroll to position [30, 103]
click at [372, 132] on input at bounding box center [366, 129] width 117 height 17
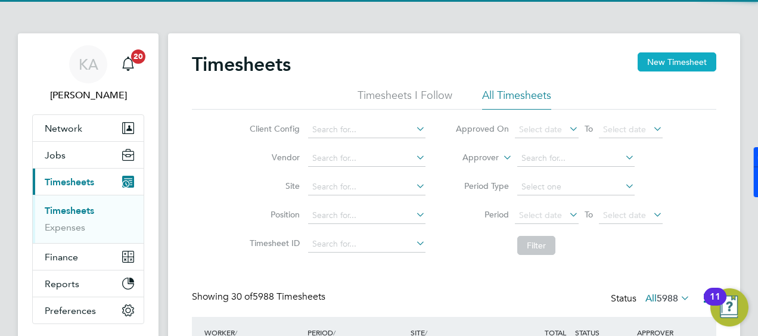
click at [663, 67] on button "New Timesheet" at bounding box center [676, 61] width 79 height 19
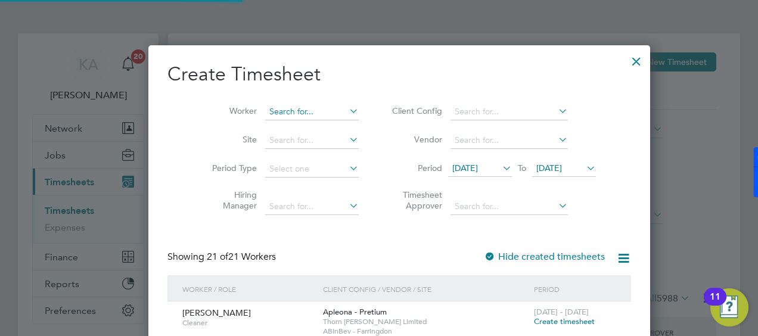
click at [285, 116] on input at bounding box center [312, 112] width 94 height 17
click at [296, 159] on li "[PERSON_NAME]" at bounding box center [291, 160] width 95 height 16
type input "[PERSON_NAME]"
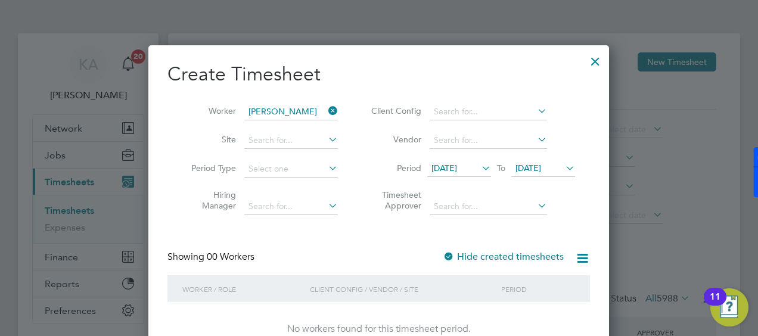
click at [326, 107] on icon at bounding box center [326, 110] width 0 height 17
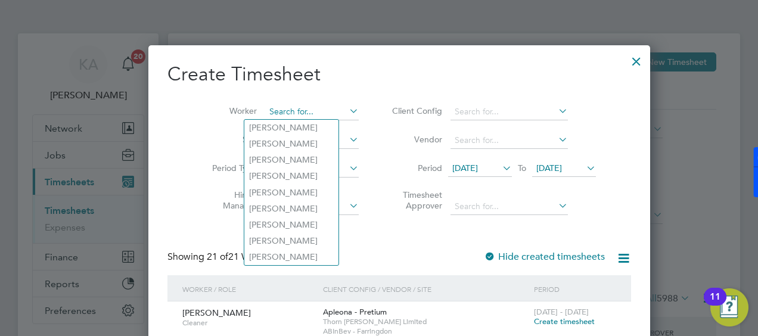
click at [285, 107] on input at bounding box center [312, 112] width 94 height 17
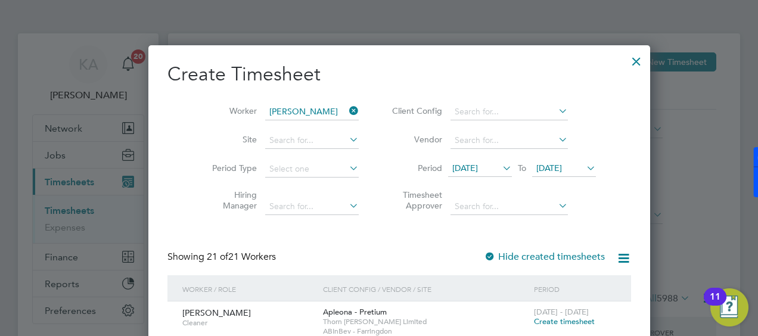
click at [288, 133] on li "[PERSON_NAME]" at bounding box center [302, 128] width 116 height 16
type input "[PERSON_NAME]"
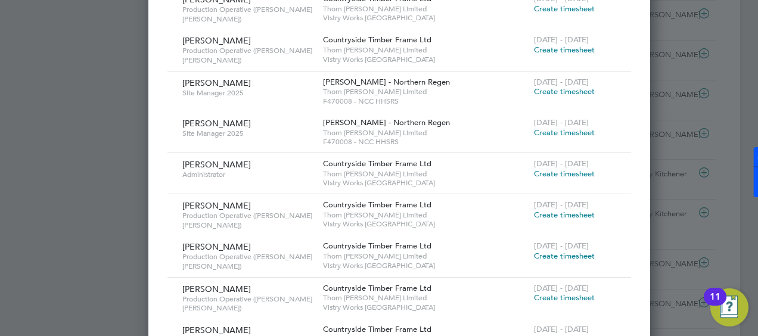
click at [534, 173] on span "Create timesheet" at bounding box center [564, 174] width 61 height 10
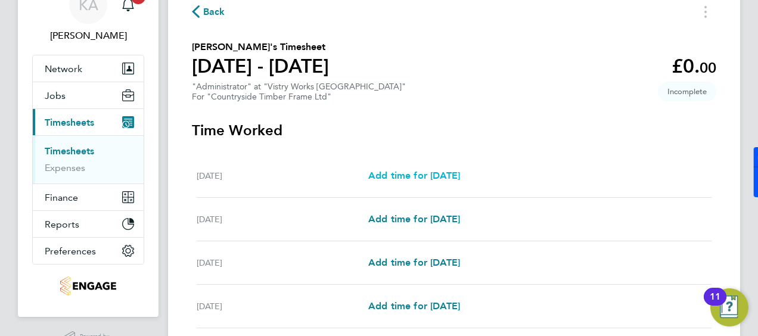
click at [454, 175] on span "Add time for [DATE]" at bounding box center [414, 175] width 92 height 11
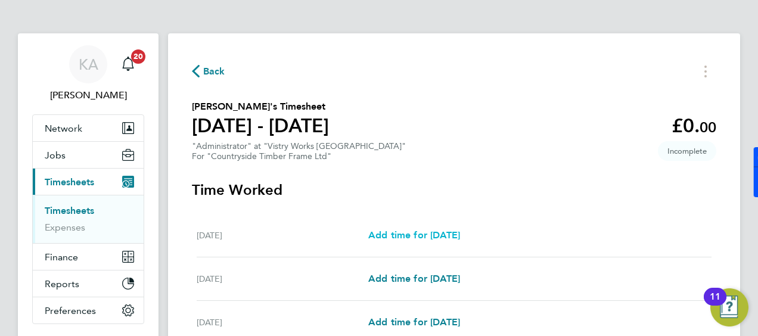
select select "15"
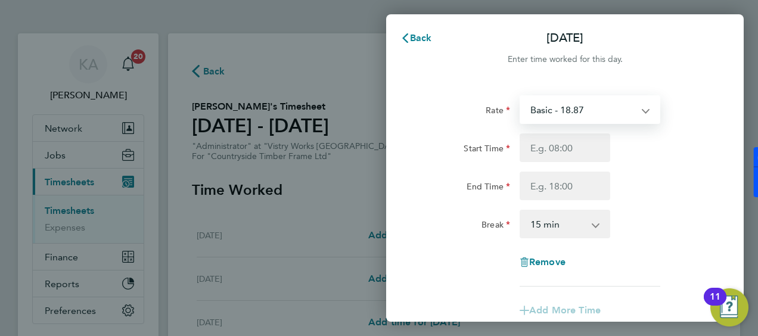
click at [566, 105] on select "Basic - 18.87" at bounding box center [583, 109] width 124 height 26
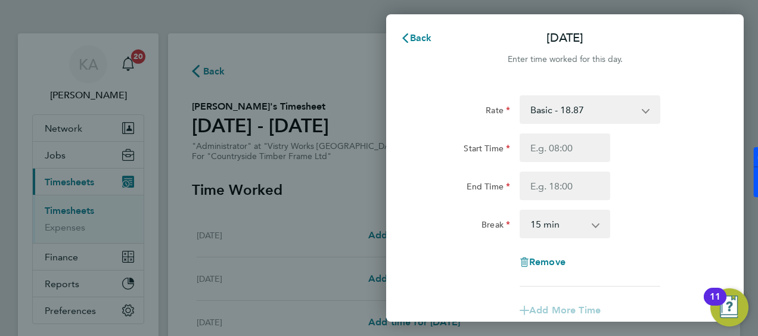
click at [565, 80] on div "Back [DATE] Enter time worked for this day. Rate Basic - 18.87 Start Time End T…" at bounding box center [564, 167] width 357 height 307
drag, startPoint x: 563, startPoint y: 81, endPoint x: 549, endPoint y: 151, distance: 71.7
click at [549, 151] on input "Start Time" at bounding box center [564, 147] width 91 height 29
type input "08:00"
type input "16:15"
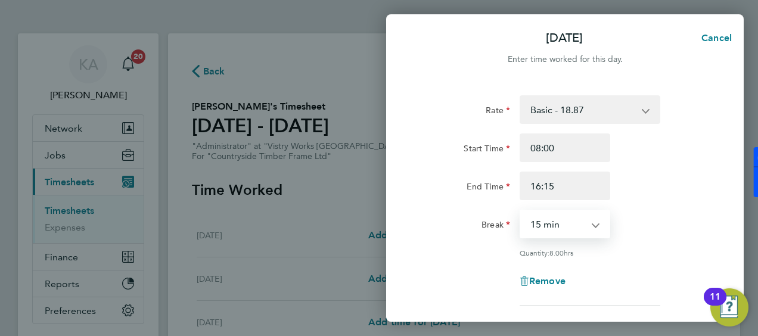
select select "30"
click at [683, 207] on div "Rate Basic - 18.87 Start Time 08:00 End Time 16:15 Break 0 min 15 min 30 min 45…" at bounding box center [564, 200] width 291 height 210
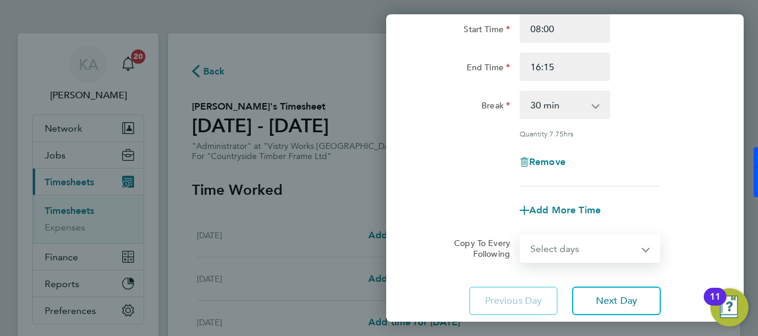
click at [563, 245] on select "Select days Day Weekday (Mon-Fri) Weekend (Sat-Sun) [DATE] [DATE] [DATE] [DATE]…" at bounding box center [583, 248] width 125 height 26
select select "WEEKDAY"
click at [521, 235] on select "Select days Day Weekday (Mon-Fri) Weekend (Sat-Sun) [DATE] [DATE] [DATE] [DATE]…" at bounding box center [583, 248] width 125 height 26
select select "[DATE]"
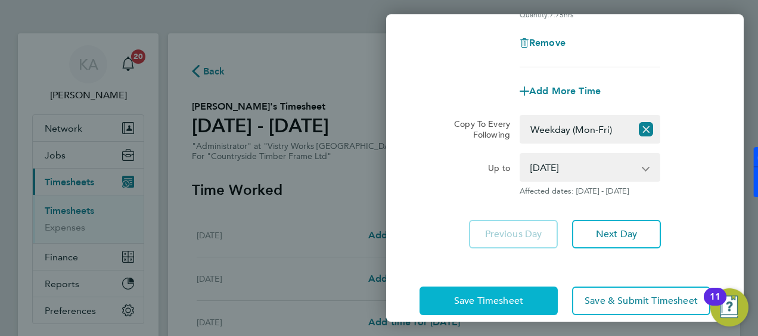
click at [494, 289] on button "Save Timesheet" at bounding box center [488, 300] width 138 height 29
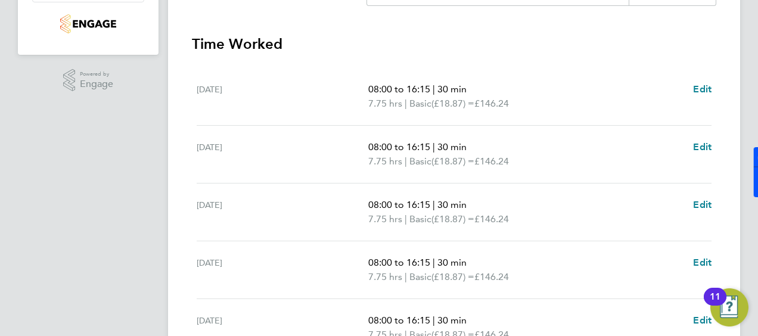
scroll to position [357, 0]
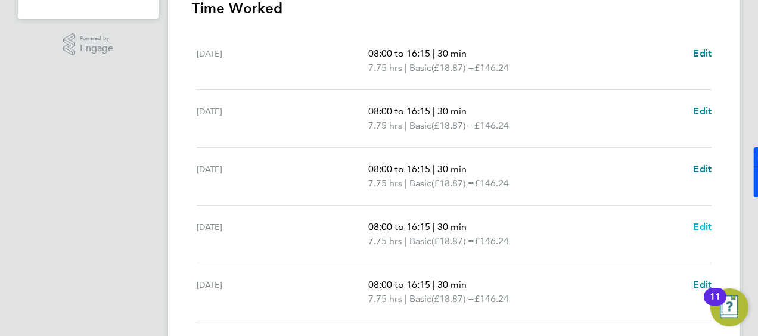
click at [702, 225] on span "Edit" at bounding box center [702, 226] width 18 height 11
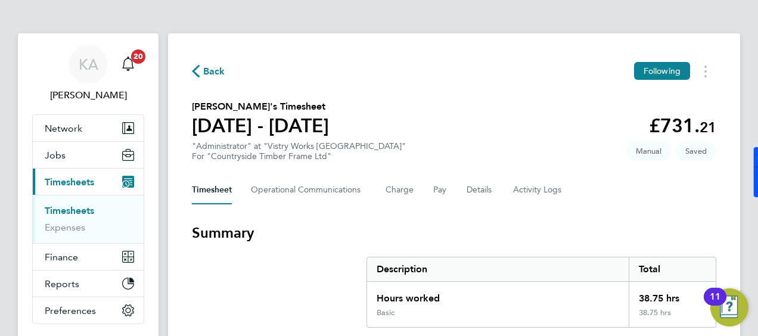
select select "30"
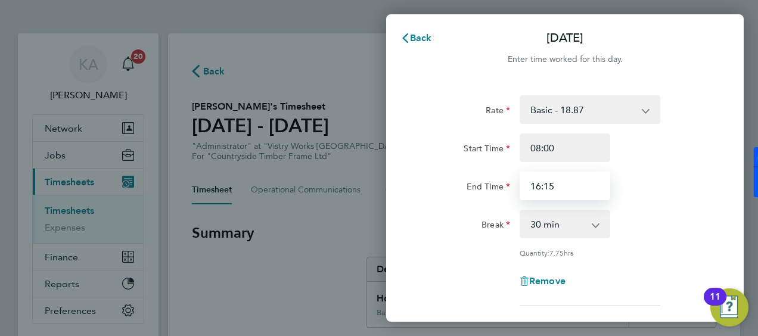
click at [570, 182] on input "16:15" at bounding box center [564, 186] width 91 height 29
type input "16:25"
drag, startPoint x: 656, startPoint y: 193, endPoint x: 671, endPoint y: 192, distance: 15.5
click at [660, 192] on div "End Time 16:25" at bounding box center [565, 186] width 300 height 29
click at [708, 200] on div "Rate Basic - 18.87 Start Time 08:00 End Time 16:25 Break 0 min 15 min 30 min 45…" at bounding box center [564, 200] width 291 height 210
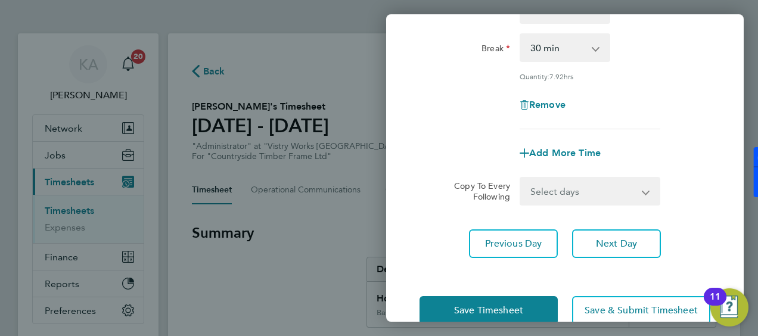
scroll to position [179, 0]
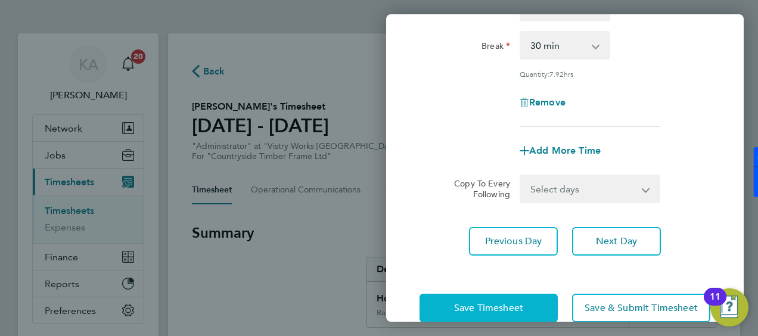
click at [514, 302] on span "Save Timesheet" at bounding box center [488, 308] width 69 height 12
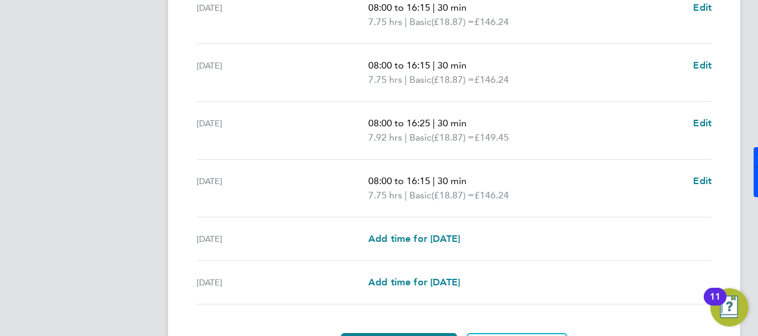
scroll to position [476, 0]
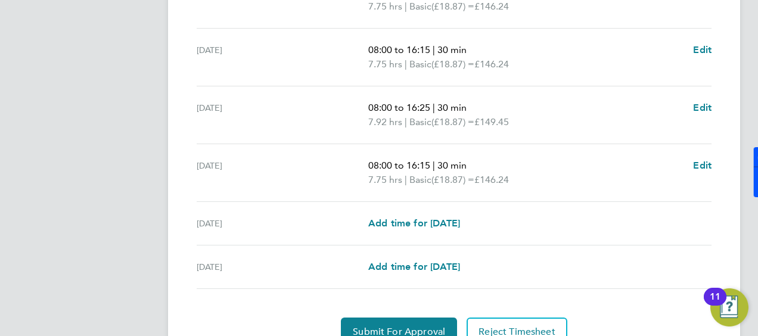
click at [706, 152] on div "[DATE] 08:00 to 16:15 | 30 min 7.75 hrs | Basic (£18.87) = £146.24 Edit" at bounding box center [454, 173] width 515 height 58
click at [699, 163] on span "Edit" at bounding box center [702, 165] width 18 height 11
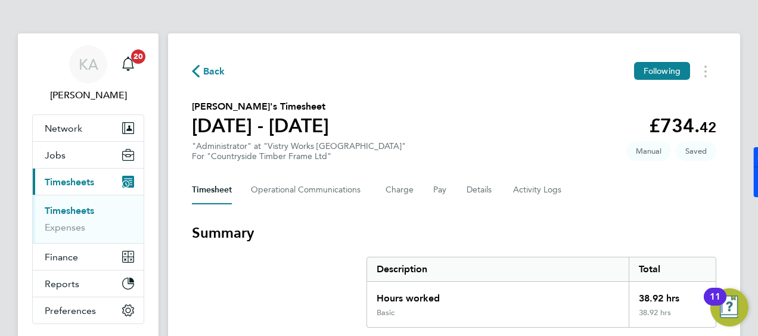
select select "30"
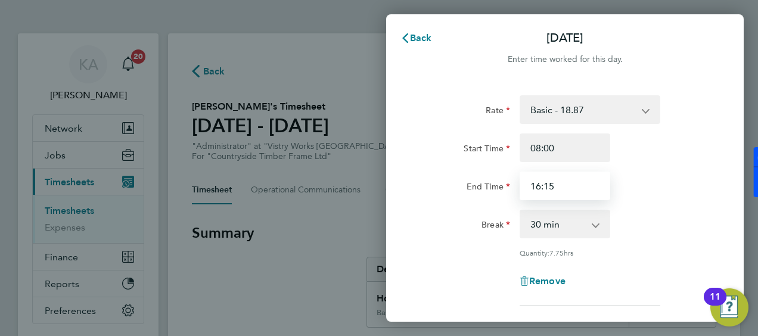
click at [582, 186] on input "16:15" at bounding box center [564, 186] width 91 height 29
type input "16:00"
click at [683, 168] on div "Start Time 08:00 End Time 16:00" at bounding box center [565, 166] width 300 height 67
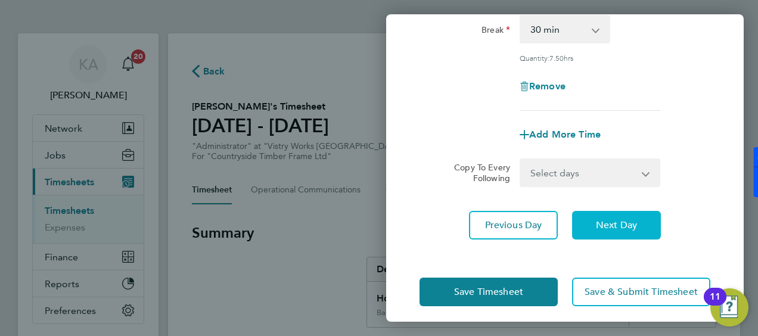
scroll to position [202, 0]
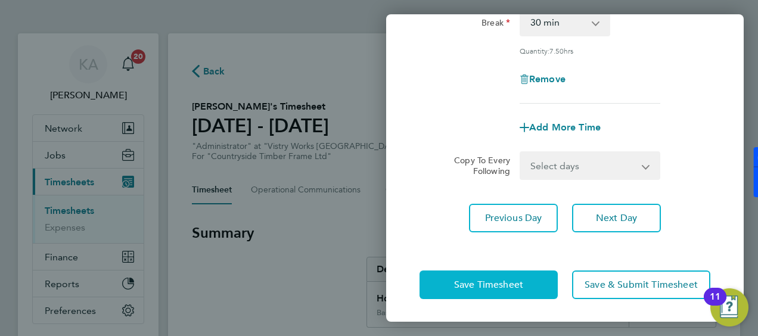
click at [512, 279] on span "Save Timesheet" at bounding box center [488, 285] width 69 height 12
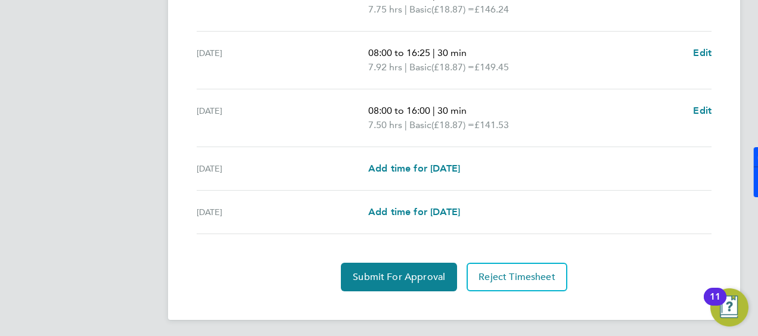
scroll to position [532, 0]
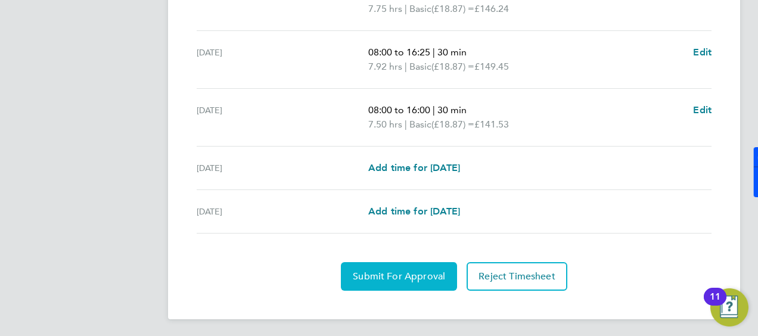
click at [375, 273] on span "Submit For Approval" at bounding box center [399, 276] width 92 height 12
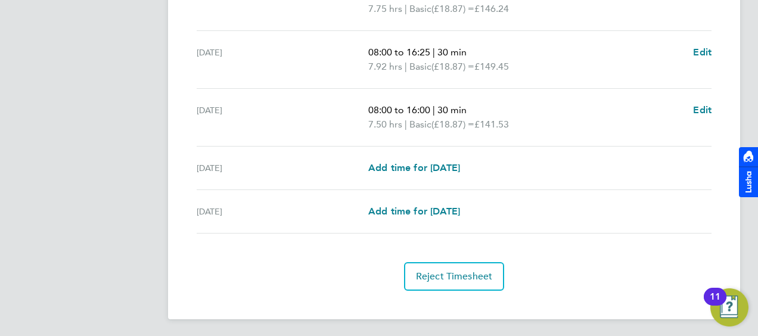
drag, startPoint x: 652, startPoint y: 250, endPoint x: 646, endPoint y: 219, distance: 31.7
click at [650, 248] on section "Time Worked [DATE] 08:00 to 16:15 | 30 min 7.75 hrs | Basic (£18.87) = £146.24 …" at bounding box center [454, 57] width 524 height 466
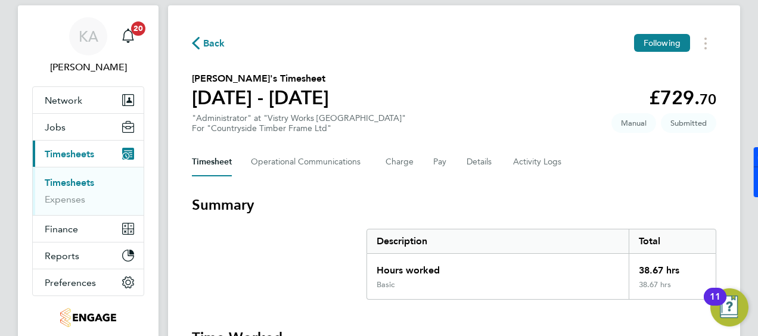
scroll to position [0, 0]
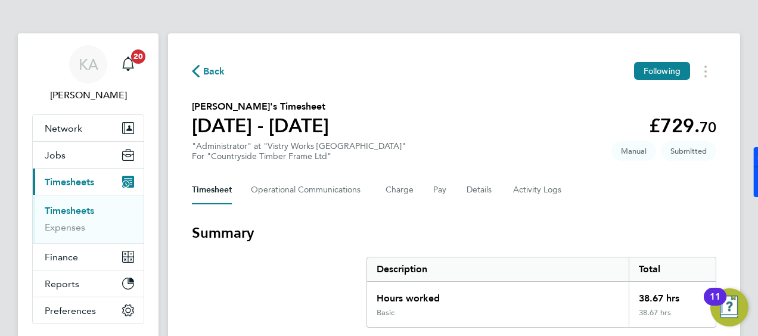
click at [214, 77] on span "Back" at bounding box center [214, 71] width 22 height 14
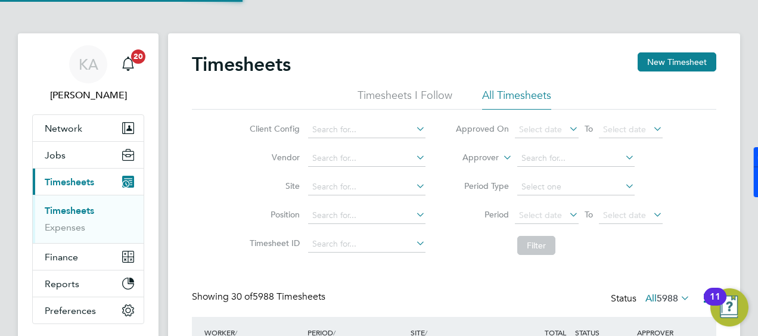
scroll to position [30, 103]
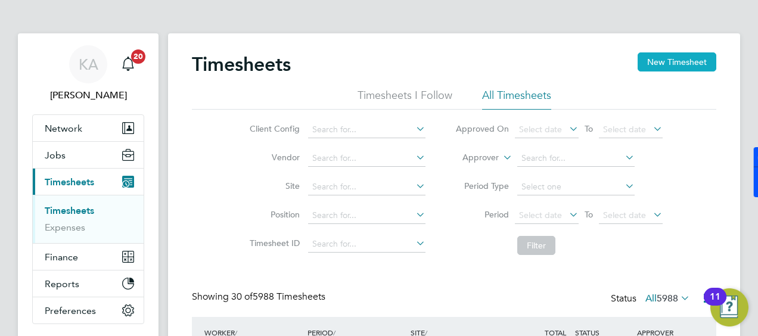
click at [665, 55] on button "New Timesheet" at bounding box center [676, 61] width 79 height 19
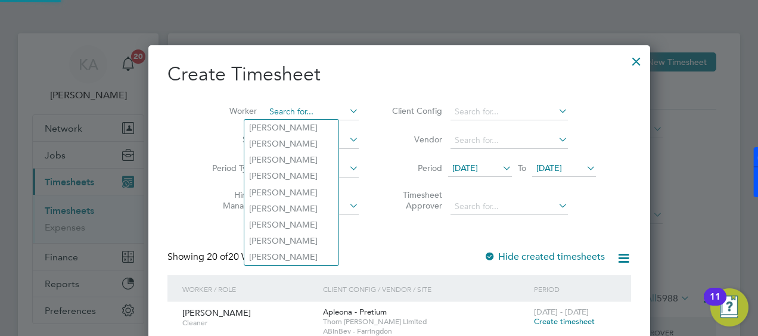
click at [291, 113] on input at bounding box center [312, 112] width 94 height 17
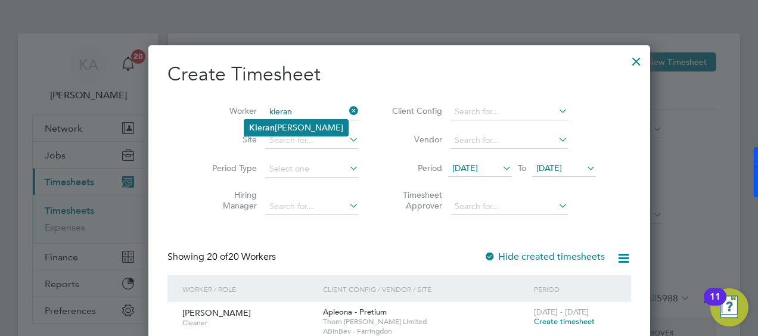
click at [287, 124] on li "[PERSON_NAME]" at bounding box center [296, 128] width 104 height 16
type input "[PERSON_NAME]"
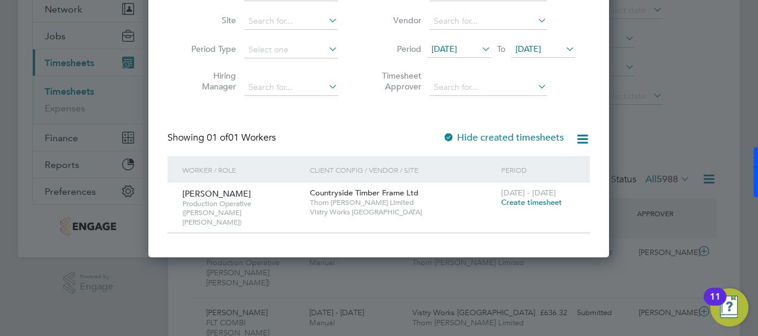
click at [522, 203] on span "Create timesheet" at bounding box center [531, 202] width 61 height 10
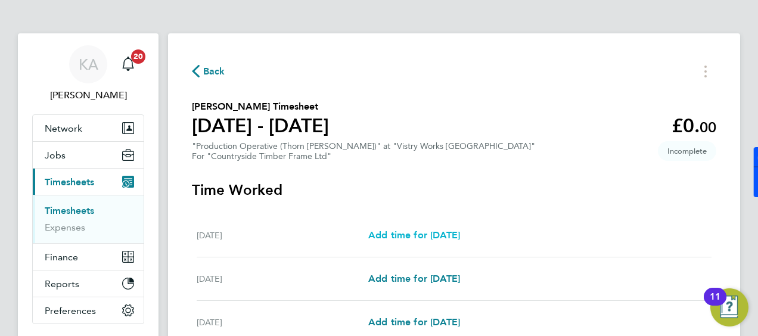
click at [407, 233] on span "Add time for [DATE]" at bounding box center [414, 234] width 92 height 11
select select "15"
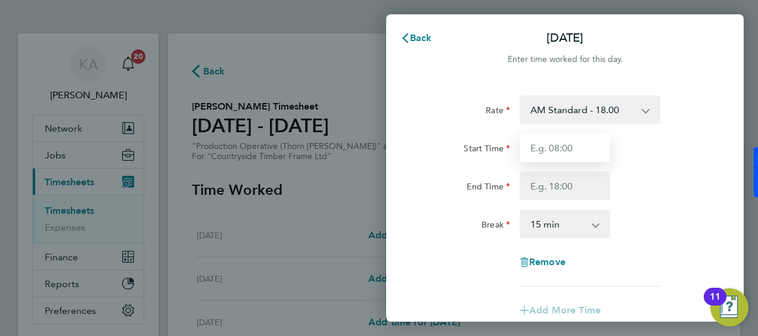
click at [571, 155] on input "Start Time" at bounding box center [564, 147] width 91 height 29
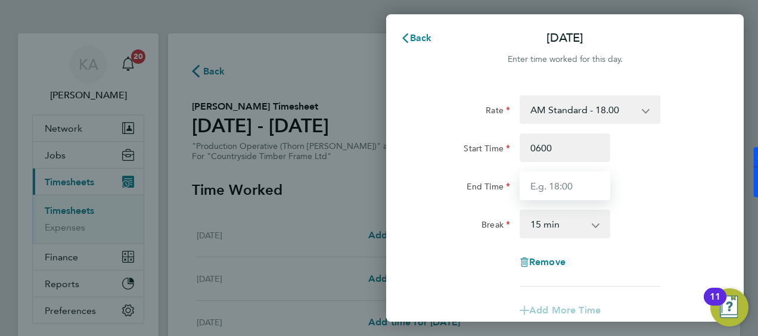
type input "06:00"
type input "14:00"
click at [704, 158] on div "Start Time 06:00" at bounding box center [565, 147] width 300 height 29
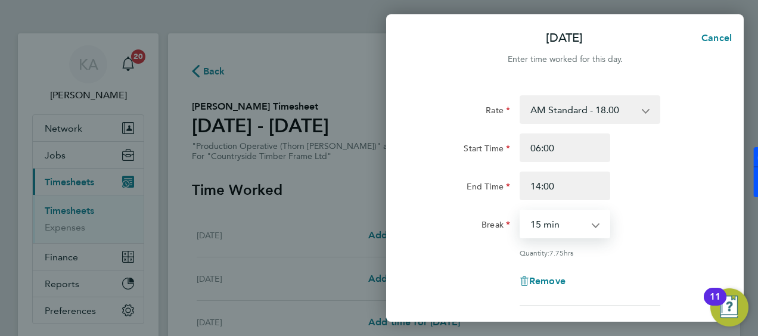
click at [588, 225] on select "0 min 15 min 30 min 45 min 60 min 75 min 90 min" at bounding box center [558, 224] width 74 height 26
select select "30"
click at [521, 211] on select "0 min 15 min 30 min 45 min 60 min 75 min 90 min" at bounding box center [558, 224] width 74 height 26
click at [691, 215] on div "Break 0 min 15 min 30 min 45 min 60 min 75 min 90 min" at bounding box center [565, 224] width 300 height 29
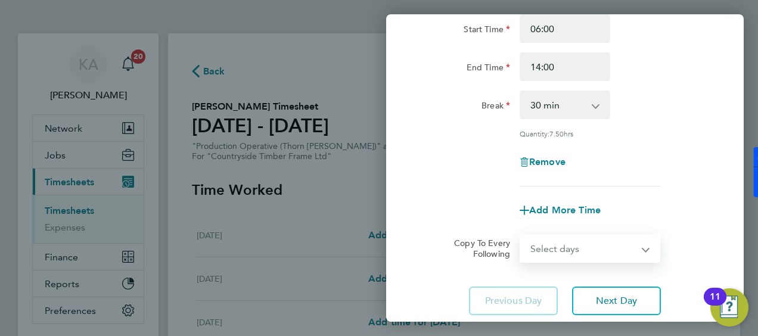
click at [562, 254] on select "Select days Day Weekday (Mon-Fri) Weekend (Sat-Sun) [DATE] [DATE] [DATE] [DATE]…" at bounding box center [583, 248] width 125 height 26
select select "WEEKDAY"
click at [521, 235] on select "Select days Day Weekday (Mon-Fri) Weekend (Sat-Sun) [DATE] [DATE] [DATE] [DATE]…" at bounding box center [583, 248] width 125 height 26
select select "[DATE]"
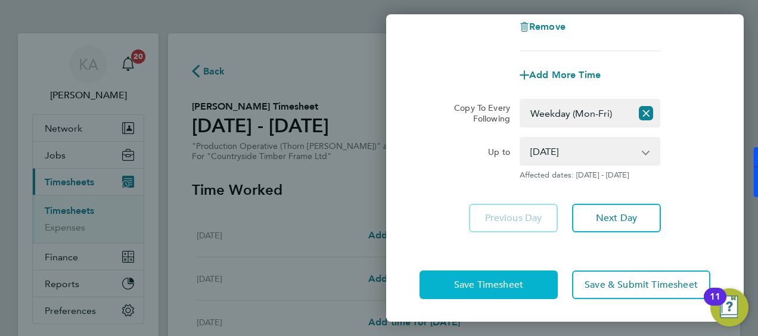
drag, startPoint x: 423, startPoint y: 282, endPoint x: 428, endPoint y: 285, distance: 6.1
click at [426, 285] on button "Save Timesheet" at bounding box center [488, 284] width 138 height 29
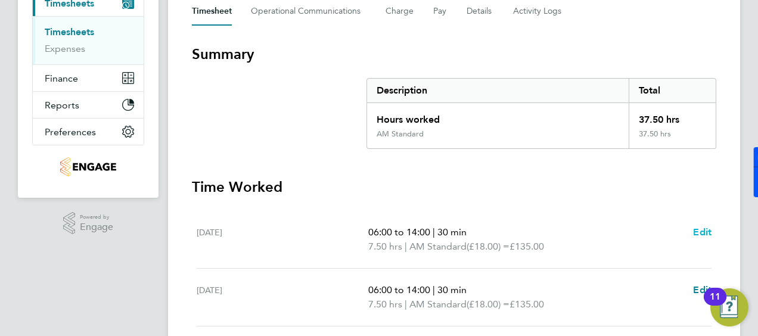
click at [700, 230] on span "Edit" at bounding box center [702, 231] width 18 height 11
select select "30"
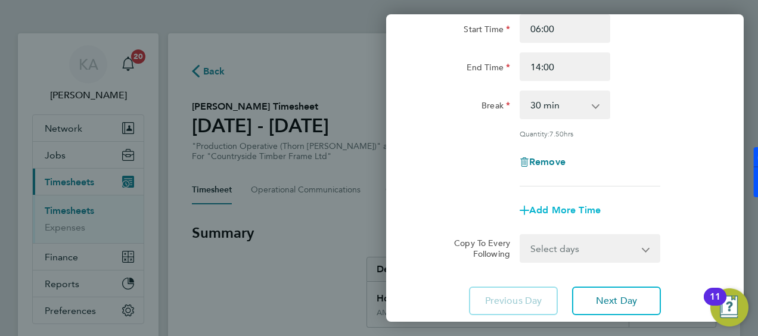
click at [543, 208] on span "Add More Time" at bounding box center [564, 209] width 71 height 11
select select "null"
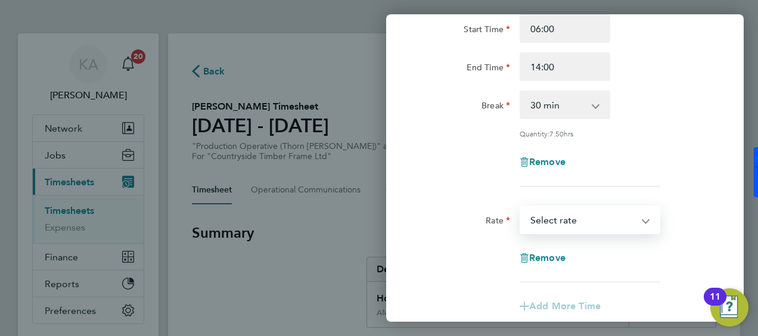
click at [549, 220] on select "AM Standard - 18.00 PM OT 2 - 39.24 OT2 - 36.00 PM Standard - 19.62 PM OT 1 - 2…" at bounding box center [583, 220] width 124 height 26
select select "15"
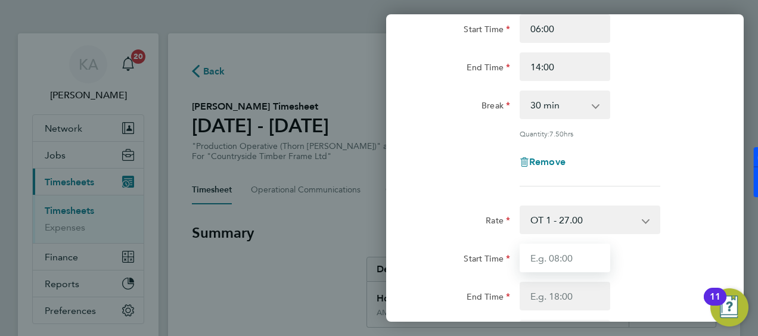
click at [559, 258] on input "Start Time" at bounding box center [564, 258] width 91 height 29
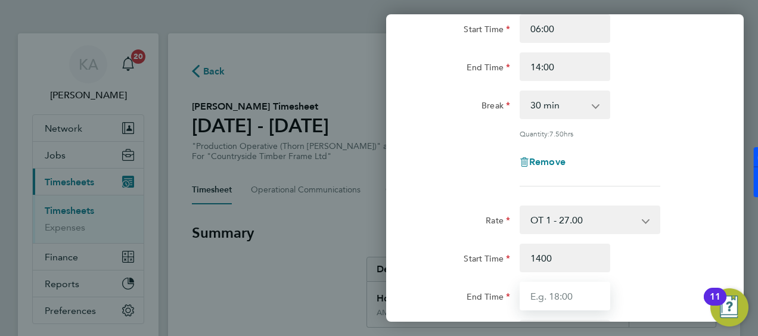
type input "14:00"
type input "16:00"
drag, startPoint x: 708, startPoint y: 181, endPoint x: 704, endPoint y: 186, distance: 6.3
click at [708, 180] on div "Rate AM Standard - 18.00 PM OT 2 - 39.24 OT2 - 36.00 PM Standard - 19.62 PM OT …" at bounding box center [564, 81] width 291 height 210
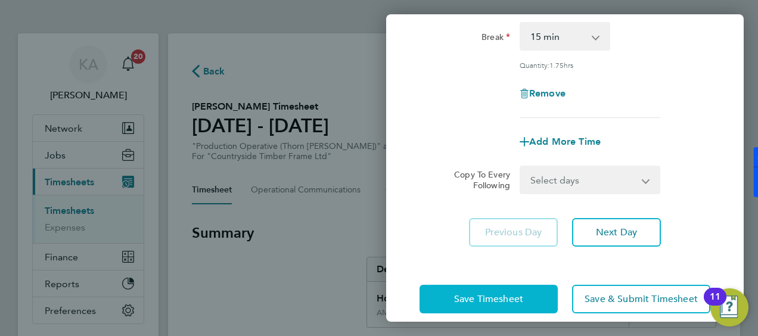
click at [493, 299] on span "Save Timesheet" at bounding box center [488, 299] width 69 height 12
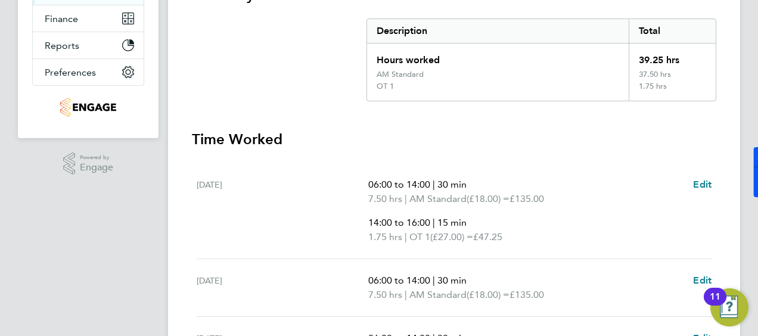
click at [691, 183] on div "06:00 to 14:00 | 30 min 7.50 hrs | AM Standard (£18.00) = £135.00 14:00 to 16:0…" at bounding box center [539, 210] width 343 height 67
click at [702, 182] on span "Edit" at bounding box center [702, 184] width 18 height 11
select select "30"
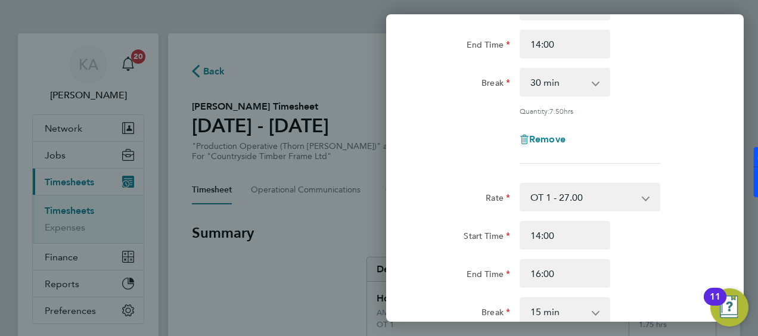
scroll to position [179, 0]
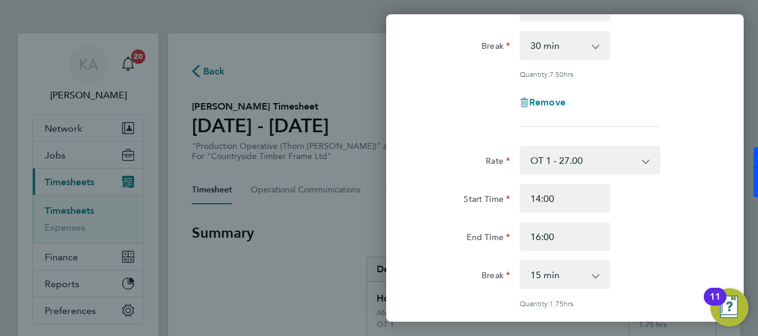
click at [588, 272] on select "0 min 15 min 30 min 45 min 60 min 75 min 90 min" at bounding box center [558, 274] width 74 height 26
select select "0"
click at [521, 261] on select "0 min 15 min 30 min 45 min 60 min 75 min 90 min" at bounding box center [558, 274] width 74 height 26
click at [673, 217] on div "Start Time 14:00 End Time 16:00" at bounding box center [565, 217] width 300 height 67
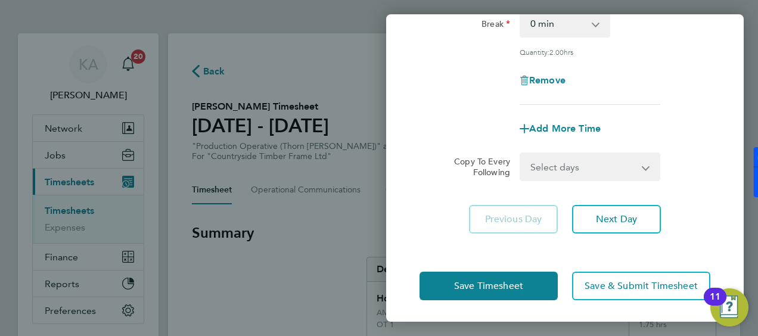
scroll to position [430, 0]
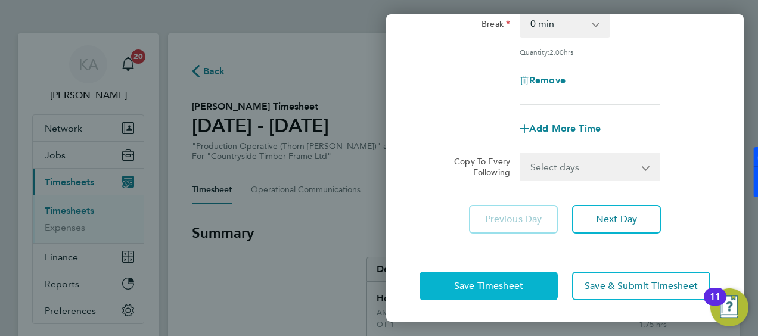
click at [496, 275] on button "Save Timesheet" at bounding box center [488, 286] width 138 height 29
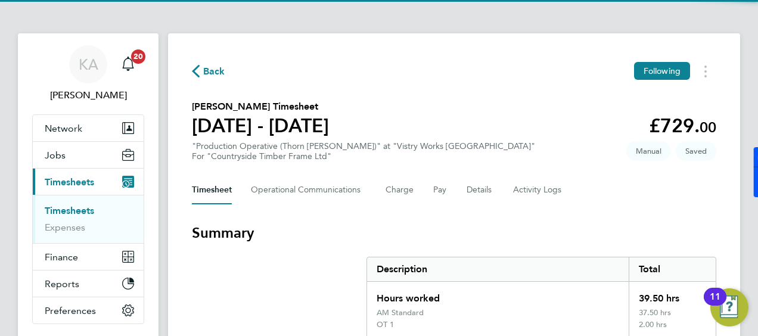
click at [586, 224] on h3 "Summary" at bounding box center [454, 232] width 524 height 19
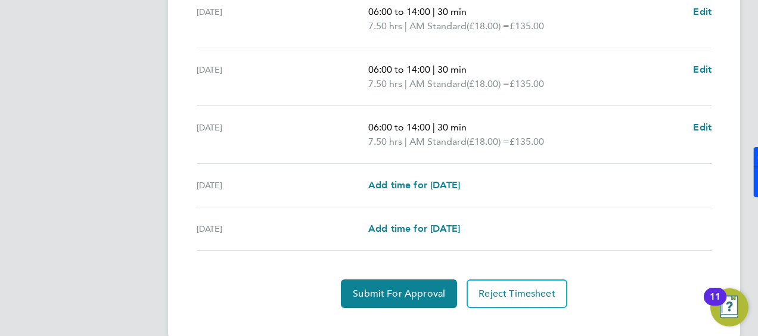
scroll to position [582, 0]
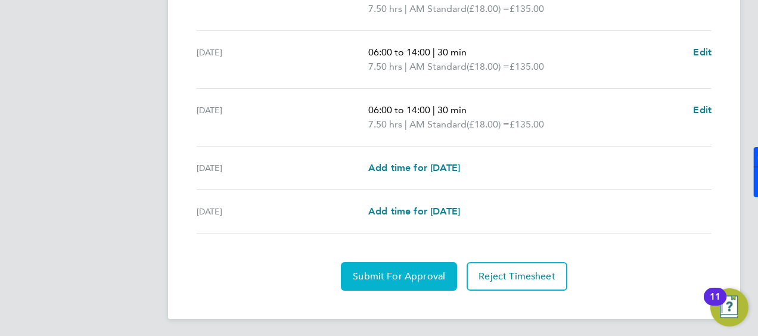
click at [392, 270] on span "Submit For Approval" at bounding box center [399, 276] width 92 height 12
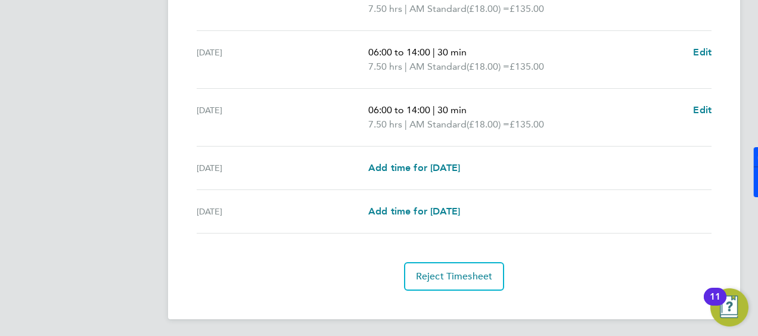
drag, startPoint x: 313, startPoint y: 279, endPoint x: 306, endPoint y: 283, distance: 8.8
click at [309, 281] on div "Reject Timesheet" at bounding box center [454, 276] width 524 height 29
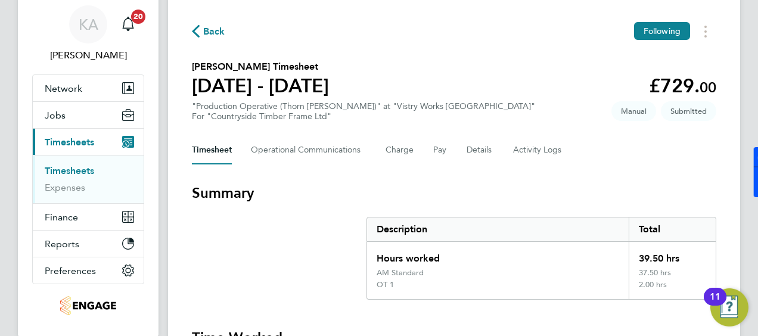
scroll to position [0, 0]
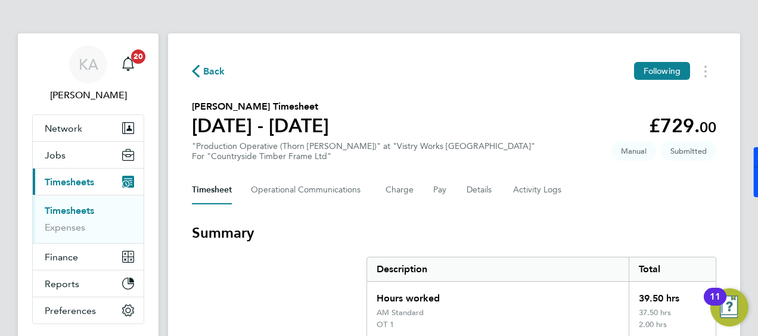
drag, startPoint x: 294, startPoint y: 255, endPoint x: 180, endPoint y: 230, distance: 117.1
click at [272, 247] on section "Summary Description Total Hours worked 39.50 hrs AM Standard 37.50 hrs OT 1 2.0…" at bounding box center [454, 281] width 524 height 116
click at [73, 176] on span "Timesheets" at bounding box center [69, 181] width 49 height 11
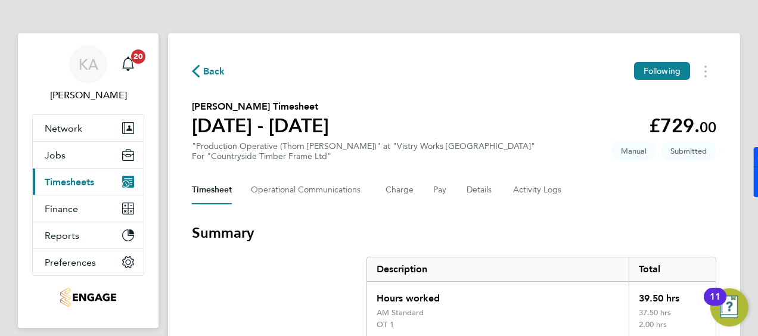
click at [70, 180] on span "Timesheets" at bounding box center [69, 181] width 49 height 11
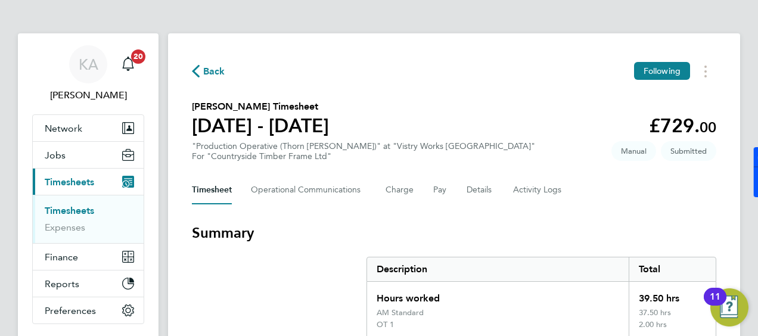
click at [56, 209] on link "Timesheets" at bounding box center [69, 210] width 49 height 11
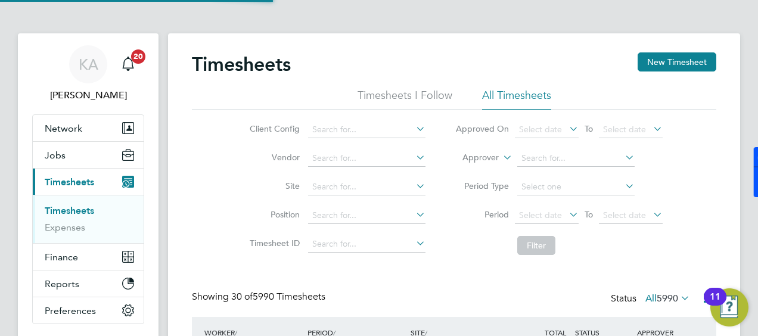
scroll to position [40, 103]
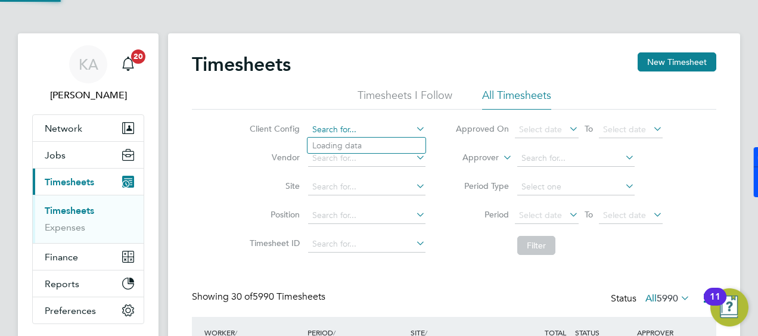
click at [372, 127] on input at bounding box center [366, 129] width 117 height 17
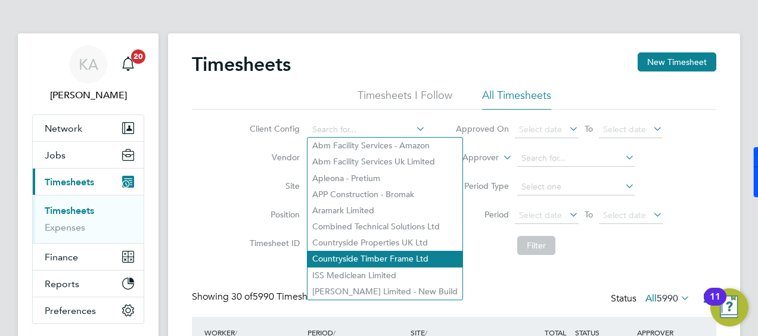
click at [360, 254] on li "Countryside Timber Frame Ltd" at bounding box center [384, 259] width 155 height 16
type input "Countryside Timber Frame Ltd"
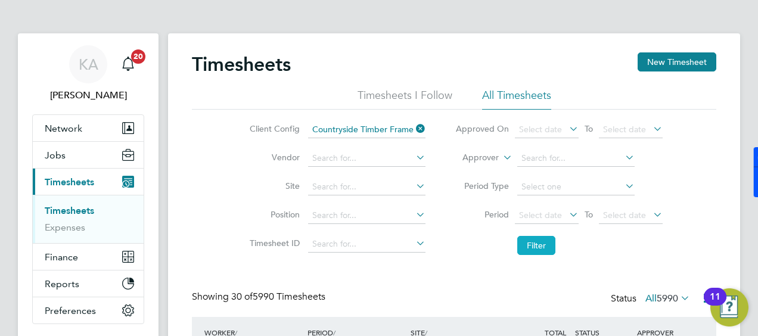
drag, startPoint x: 481, startPoint y: 285, endPoint x: 540, endPoint y: 239, distance: 74.7
click at [566, 218] on icon at bounding box center [566, 214] width 0 height 17
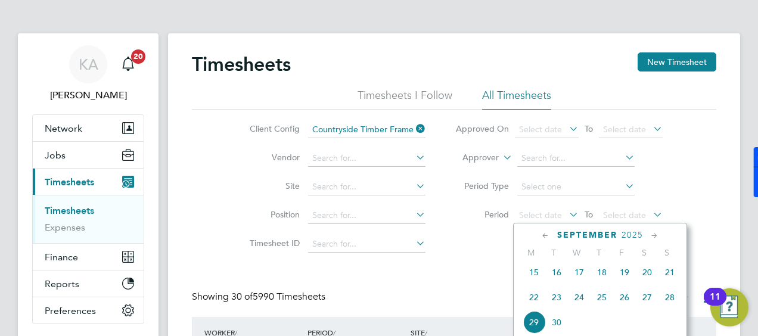
drag, startPoint x: 527, startPoint y: 306, endPoint x: 542, endPoint y: 294, distance: 18.7
click at [529, 305] on span "22" at bounding box center [533, 297] width 23 height 23
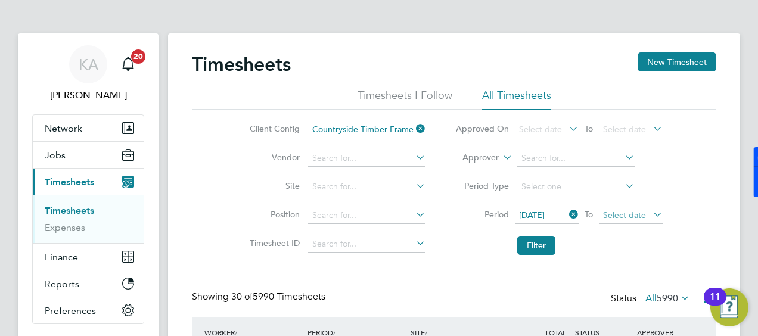
click at [628, 212] on span "Select date" at bounding box center [624, 215] width 43 height 11
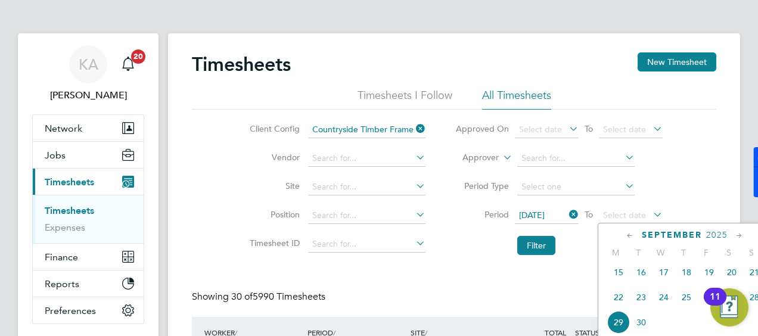
click at [757, 301] on span "28" at bounding box center [754, 297] width 23 height 23
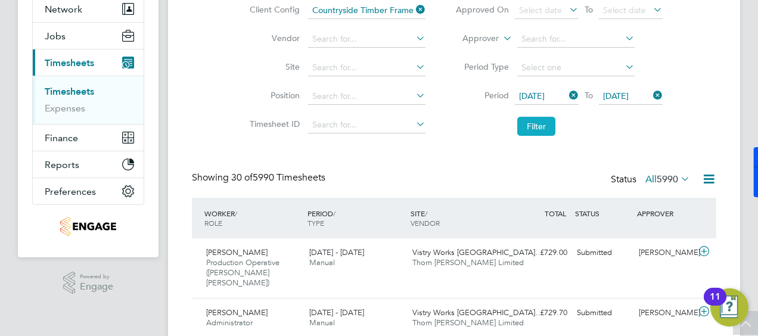
click at [532, 125] on button "Filter" at bounding box center [536, 126] width 38 height 19
click at [698, 101] on div "Client Config Countryside Timber Frame Ltd Vendor Site Position Timesheet ID Ap…" at bounding box center [454, 65] width 524 height 151
